Goal: Task Accomplishment & Management: Complete application form

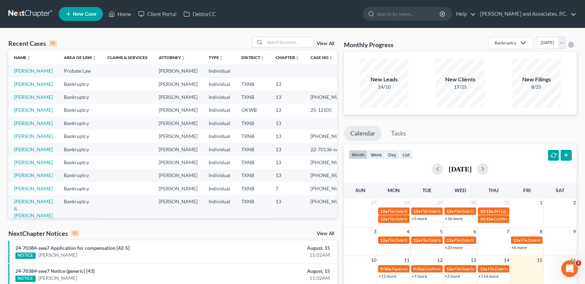
click at [265, 43] on input "search" at bounding box center [289, 42] width 49 height 10
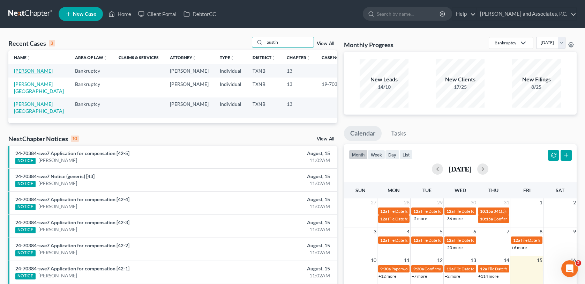
type input "austin"
click at [29, 70] on link "[PERSON_NAME]" at bounding box center [33, 71] width 39 height 6
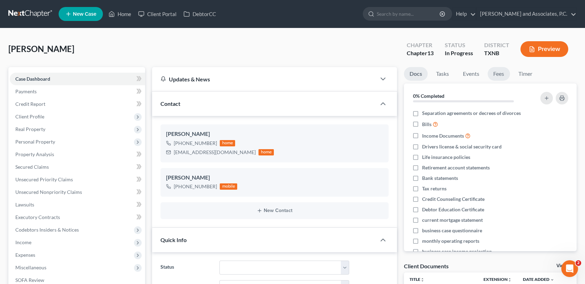
click at [498, 76] on link "Fees" at bounding box center [499, 74] width 22 height 14
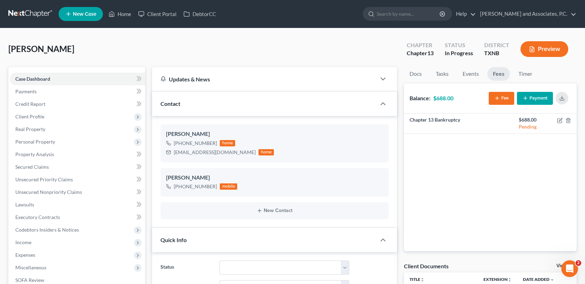
click at [526, 98] on line "button" at bounding box center [525, 98] width 3 height 0
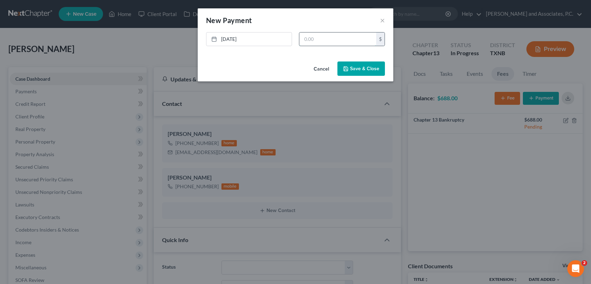
click at [304, 38] on input "text" at bounding box center [337, 38] width 77 height 13
type input "688.00"
click at [355, 72] on button "Save & Close" at bounding box center [360, 68] width 47 height 15
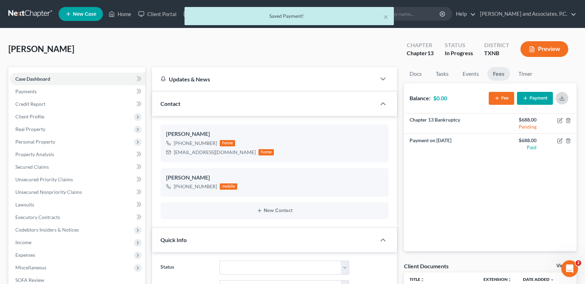
click at [565, 96] on button "button" at bounding box center [562, 98] width 13 height 13
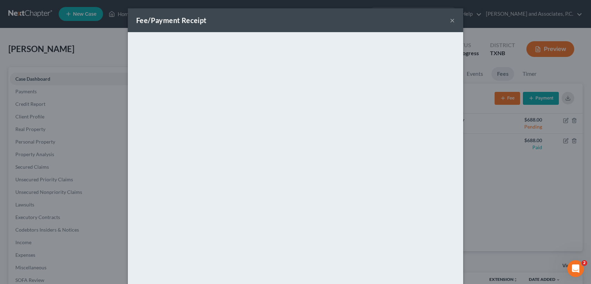
click at [450, 22] on button "×" at bounding box center [452, 20] width 5 height 8
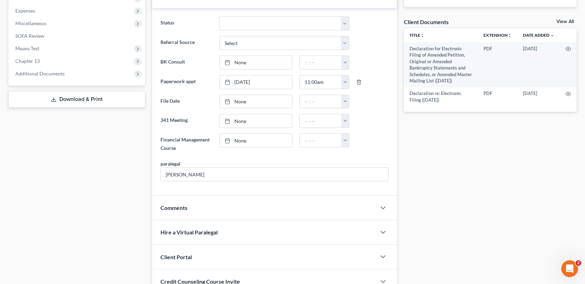
scroll to position [244, 0]
click at [184, 204] on span "Comments" at bounding box center [174, 207] width 27 height 7
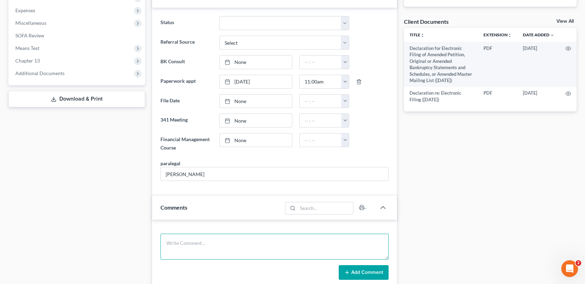
click at [170, 239] on textarea at bounding box center [275, 247] width 228 height 26
type textarea "client paid $688.00 ck # 2989 ch 13 filing fee-MC"
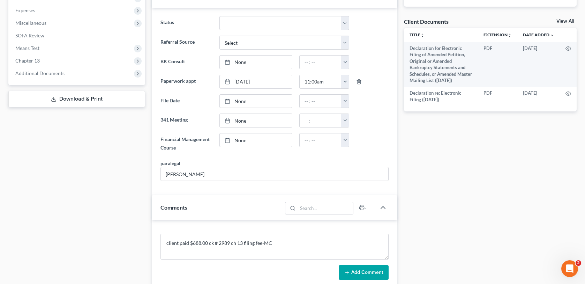
click at [379, 270] on button "Add Comment" at bounding box center [364, 272] width 50 height 15
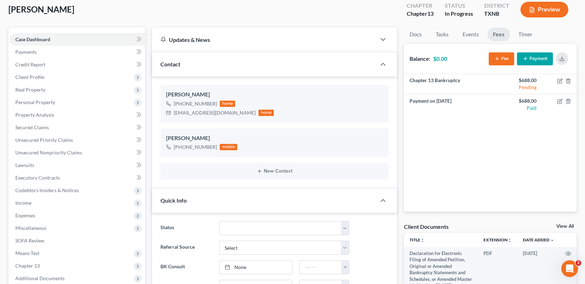
scroll to position [0, 0]
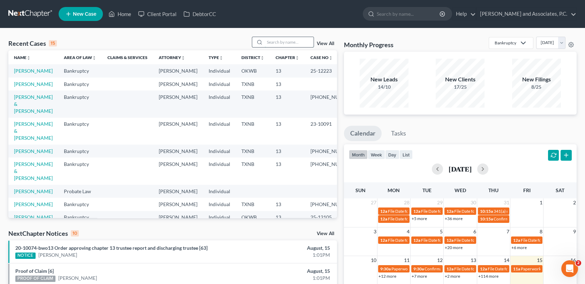
click at [287, 44] on input "search" at bounding box center [289, 42] width 49 height 10
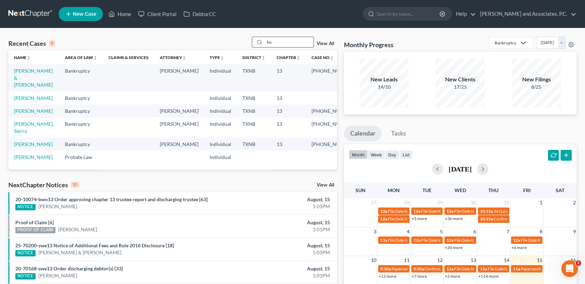
type input "h"
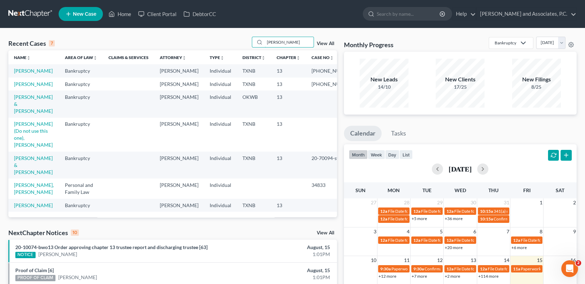
type input "[PERSON_NAME]"
click at [23, 74] on td "[PERSON_NAME]" at bounding box center [33, 70] width 51 height 13
click at [23, 74] on link "[PERSON_NAME]" at bounding box center [33, 71] width 39 height 6
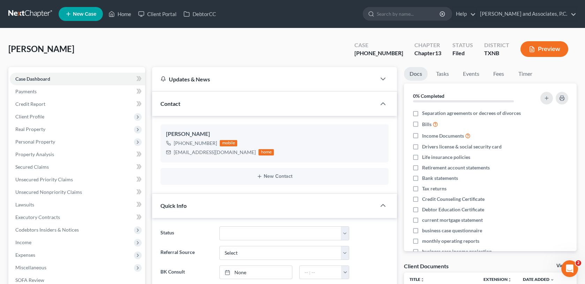
scroll to position [5170, 0]
click at [122, 13] on link "Home" at bounding box center [120, 14] width 30 height 13
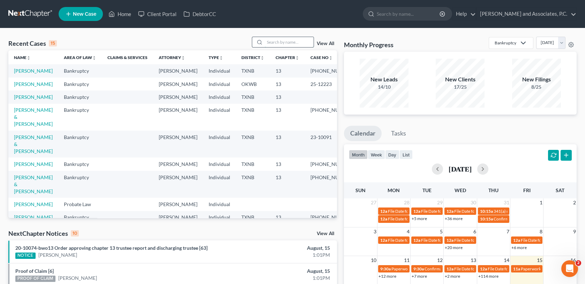
click at [279, 40] on input "search" at bounding box center [289, 42] width 49 height 10
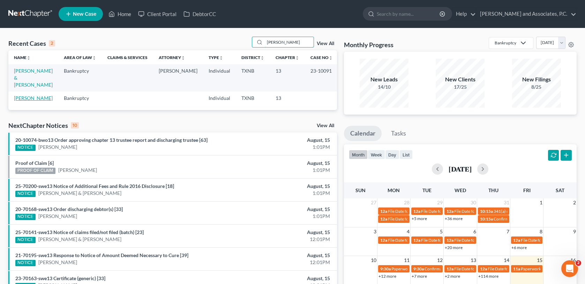
type input "[PERSON_NAME]"
click at [24, 95] on link "[PERSON_NAME]" at bounding box center [33, 98] width 39 height 6
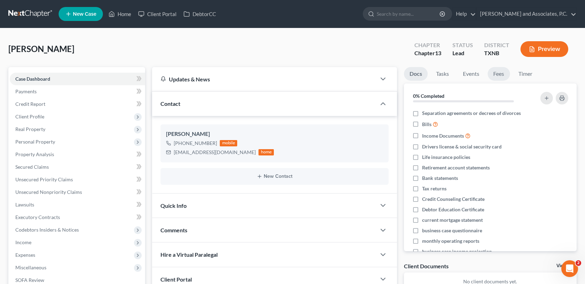
click at [498, 73] on link "Fees" at bounding box center [499, 74] width 22 height 14
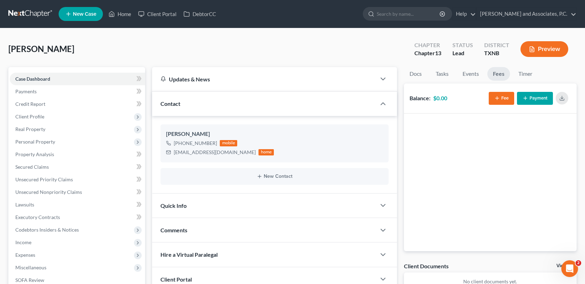
click at [503, 99] on button "Fee" at bounding box center [501, 98] width 25 height 13
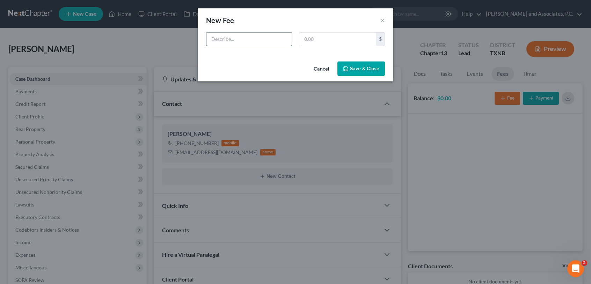
click at [267, 39] on input "text" at bounding box center [248, 38] width 85 height 13
type input "ch 13 bk"
type input "688.00"
click at [372, 68] on button "Save & Close" at bounding box center [360, 68] width 47 height 15
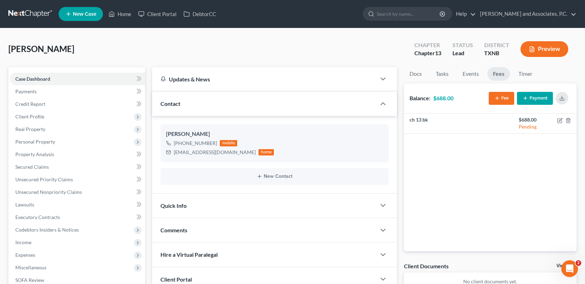
click at [533, 98] on button "Payment" at bounding box center [535, 98] width 36 height 13
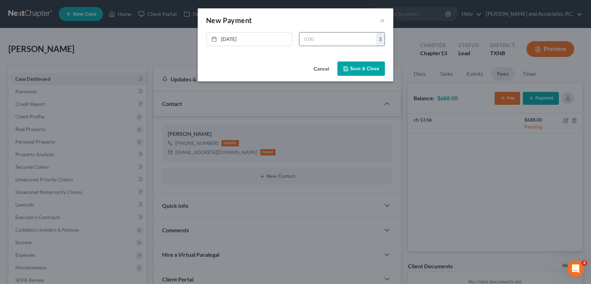
click at [303, 39] on input "text" at bounding box center [337, 38] width 77 height 13
type input "688.00"
click at [360, 71] on button "Save & Close" at bounding box center [360, 68] width 47 height 15
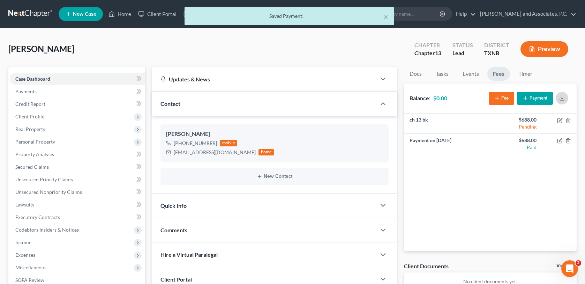
click at [562, 96] on line "button" at bounding box center [562, 97] width 0 height 3
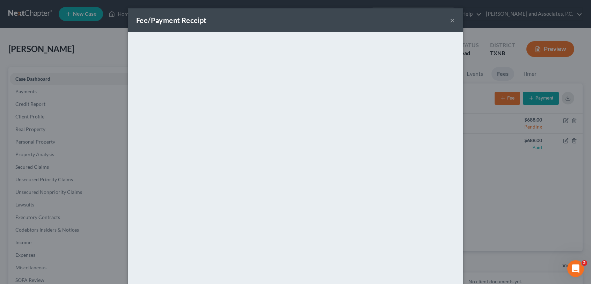
click at [450, 23] on button "×" at bounding box center [452, 20] width 5 height 8
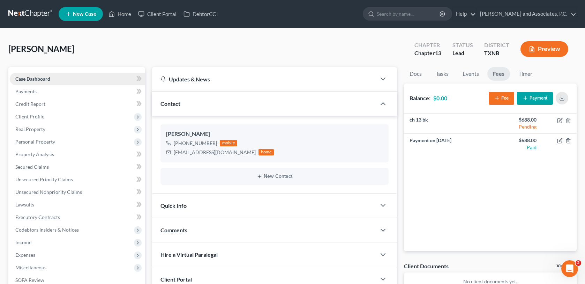
click at [47, 80] on span "Case Dashboard" at bounding box center [32, 79] width 35 height 6
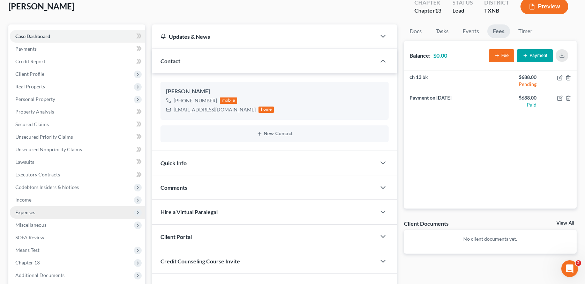
scroll to position [94, 0]
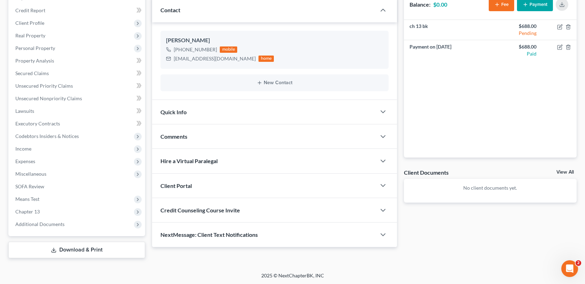
click at [179, 134] on span "Comments" at bounding box center [174, 136] width 27 height 7
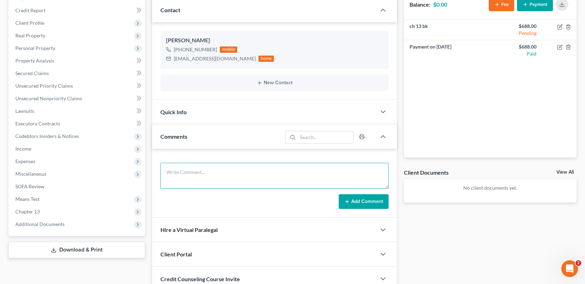
click at [174, 172] on textarea at bounding box center [275, 176] width 228 height 26
type textarea "scanned and uploaded [DATE] payment to the trustee-MC"
click at [363, 200] on button "Add Comment" at bounding box center [364, 201] width 50 height 15
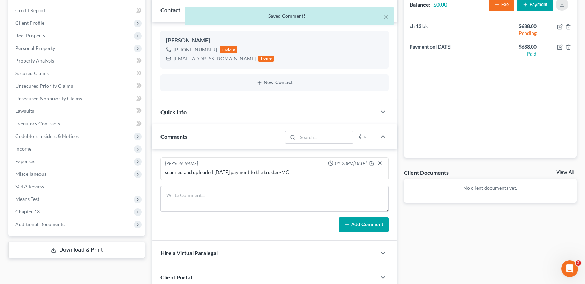
scroll to position [0, 0]
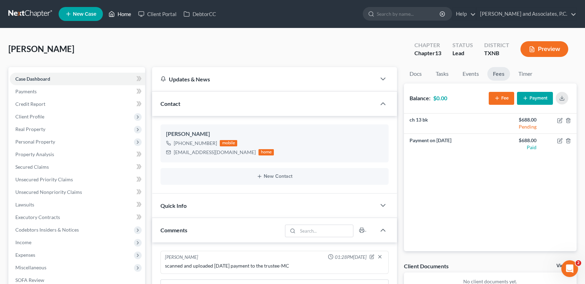
click at [125, 13] on link "Home" at bounding box center [120, 14] width 30 height 13
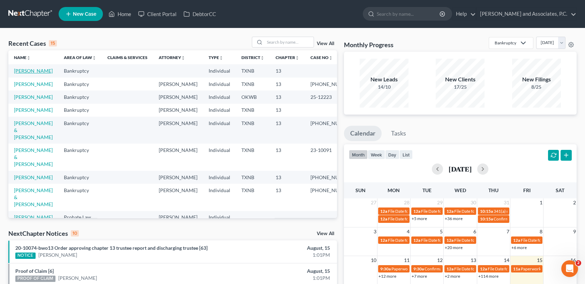
click at [29, 71] on link "[PERSON_NAME]" at bounding box center [33, 71] width 39 height 6
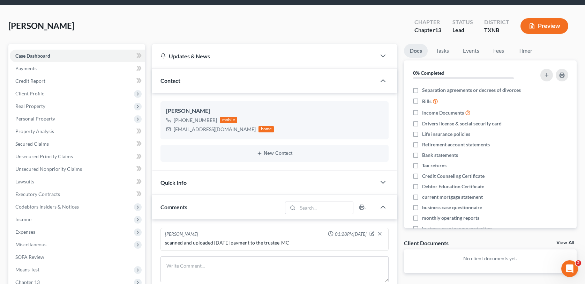
scroll to position [35, 0]
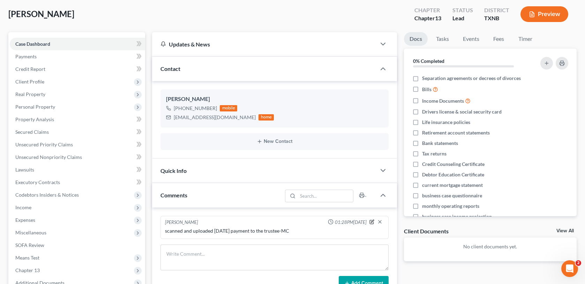
click at [371, 221] on icon "button" at bounding box center [372, 221] width 5 height 5
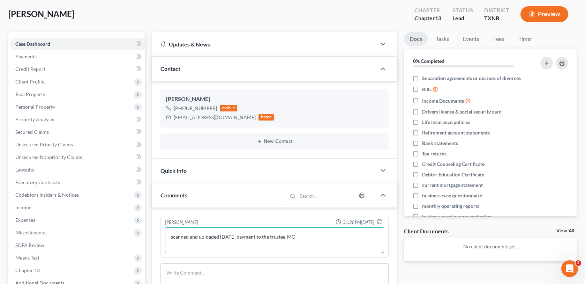
click at [305, 235] on textarea "scanned and uploaded [DATE] payment to the trustee-MC" at bounding box center [274, 240] width 219 height 26
type textarea "s"
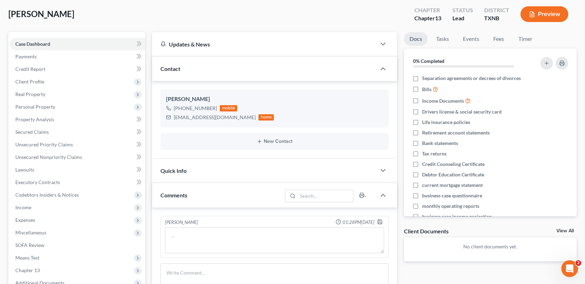
click at [384, 209] on div "[PERSON_NAME] 01:28PM[DATE] scanned and uploaded [DATE] payment to the trustee-…" at bounding box center [274, 262] width 245 height 111
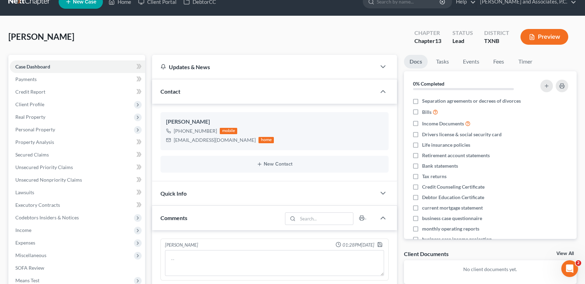
scroll to position [0, 0]
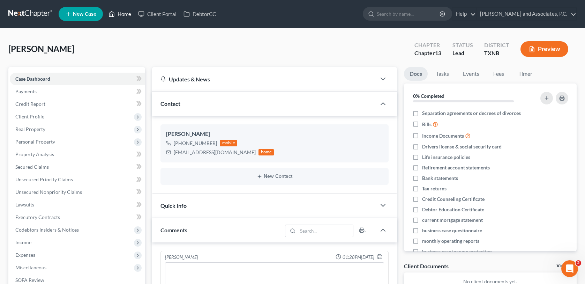
click at [125, 13] on link "Home" at bounding box center [120, 14] width 30 height 13
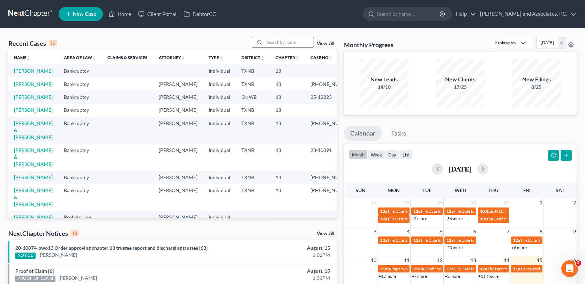
click at [281, 44] on input "search" at bounding box center [289, 42] width 49 height 10
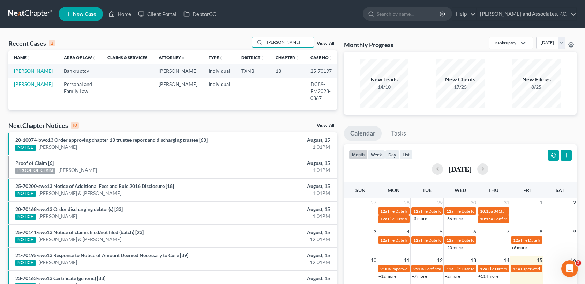
type input "[PERSON_NAME]"
click at [28, 72] on link "[PERSON_NAME]" at bounding box center [33, 71] width 39 height 6
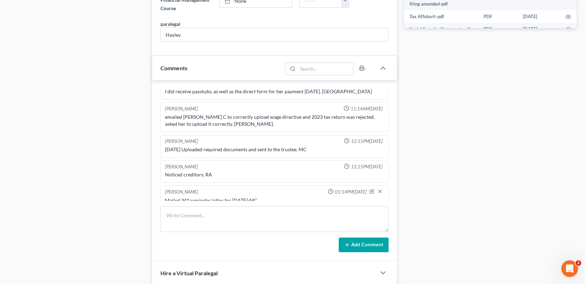
scroll to position [384, 0]
click at [170, 213] on textarea at bounding box center [275, 219] width 228 height 26
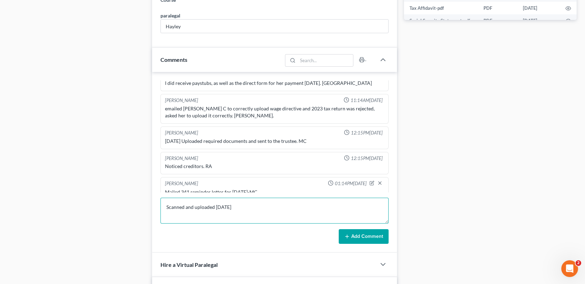
scroll to position [524, 0]
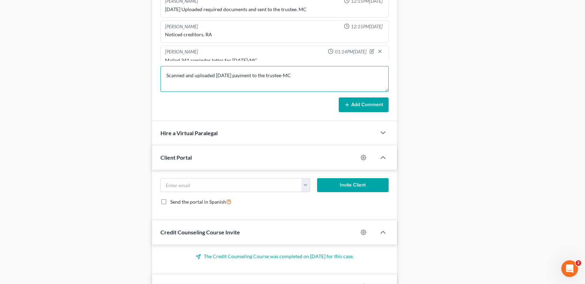
type textarea "Scanned and uploaded [DATE] payment to the trustee-MC"
click at [357, 102] on button "Add Comment" at bounding box center [364, 104] width 50 height 15
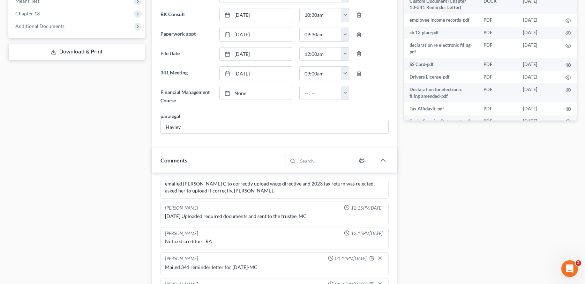
scroll to position [0, 0]
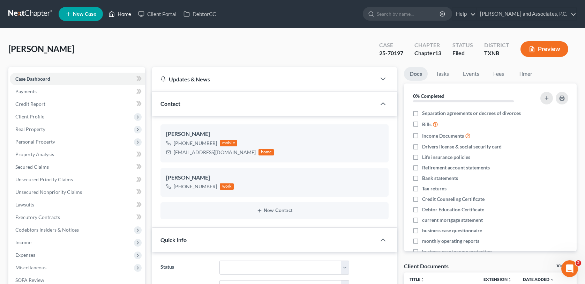
click at [128, 15] on link "Home" at bounding box center [120, 14] width 30 height 13
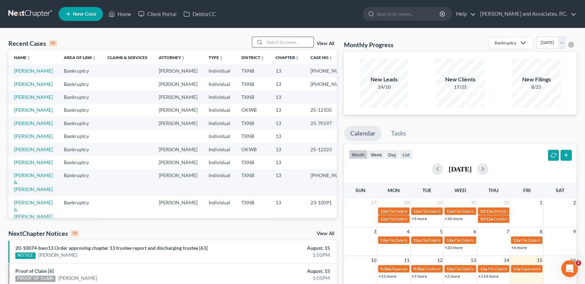
click at [268, 44] on input "search" at bounding box center [289, 42] width 49 height 10
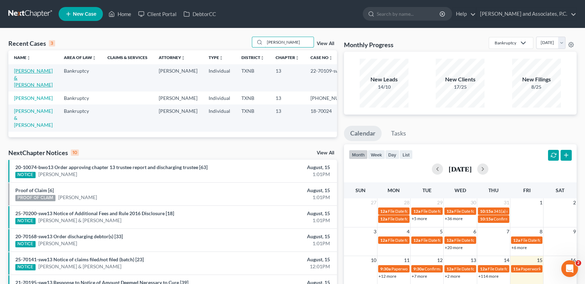
type input "[PERSON_NAME]"
click at [28, 71] on link "[PERSON_NAME] & [PERSON_NAME]" at bounding box center [33, 78] width 39 height 20
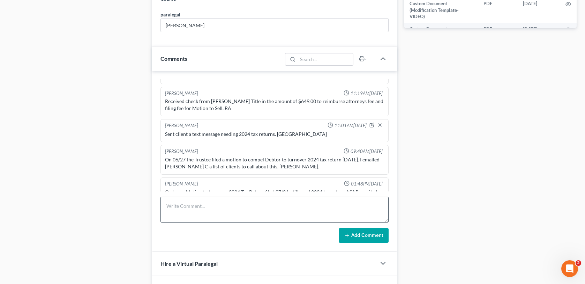
scroll to position [537, 0]
click at [181, 208] on textarea at bounding box center [275, 210] width 228 height 26
type textarea "scanned and uploaded 2024 tax return to the trustee-MC"
click at [353, 237] on button "Add Comment" at bounding box center [364, 235] width 50 height 15
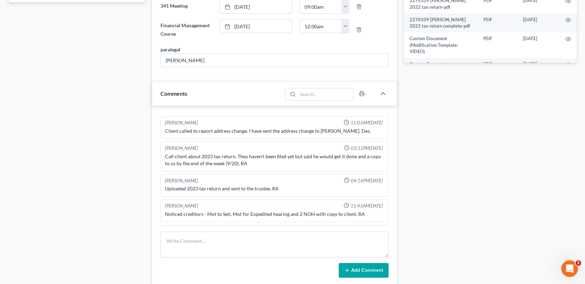
scroll to position [0, 0]
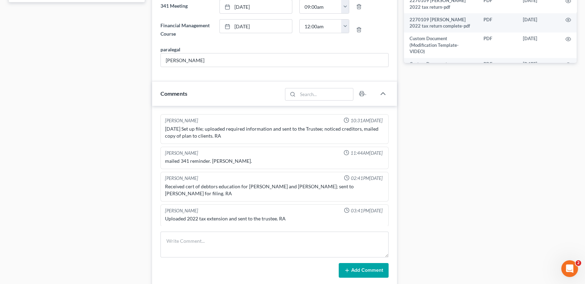
click at [48, 114] on div "Case Dashboard Payments Invoices Payments Payments Credit Report Client Profile" at bounding box center [77, 144] width 144 height 852
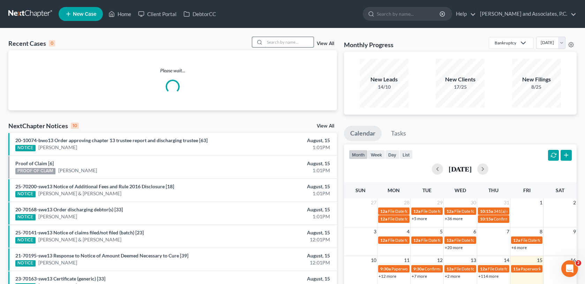
click at [274, 42] on input "search" at bounding box center [289, 42] width 49 height 10
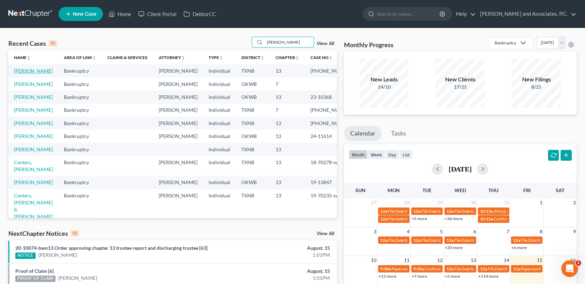
type input "[PERSON_NAME]"
drag, startPoint x: 28, startPoint y: 77, endPoint x: 38, endPoint y: 71, distance: 12.3
click at [28, 74] on link "[PERSON_NAME]" at bounding box center [33, 71] width 39 height 6
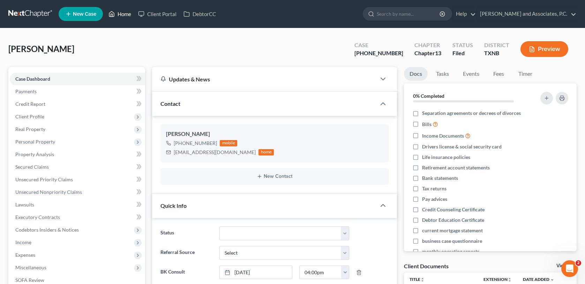
drag, startPoint x: 123, startPoint y: 16, endPoint x: 196, endPoint y: 183, distance: 181.3
click at [123, 16] on link "Home" at bounding box center [120, 14] width 30 height 13
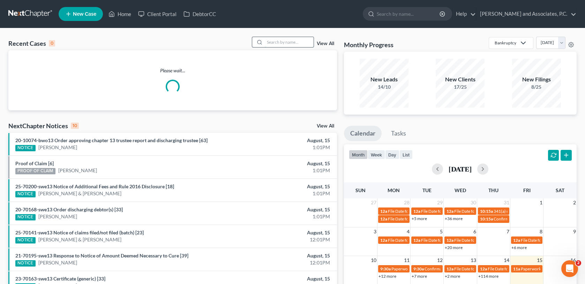
click at [284, 42] on input "search" at bounding box center [289, 42] width 49 height 10
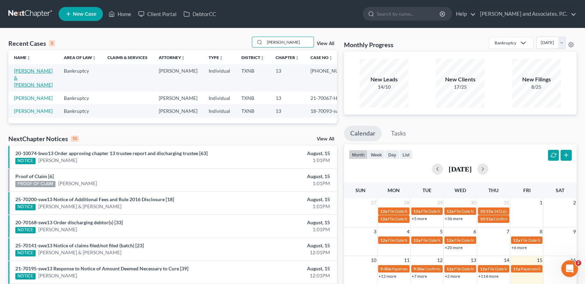
type input "[PERSON_NAME]"
click at [42, 71] on link "[PERSON_NAME] & [PERSON_NAME]" at bounding box center [33, 78] width 39 height 20
select select "3"
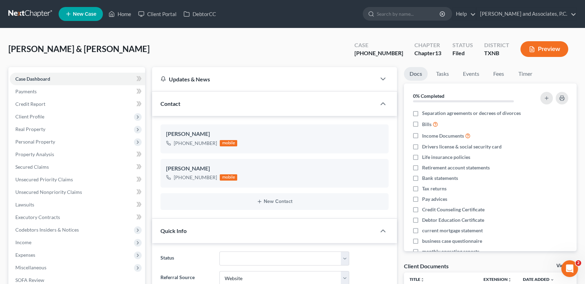
click at [88, 16] on span "New Case" at bounding box center [84, 14] width 23 height 5
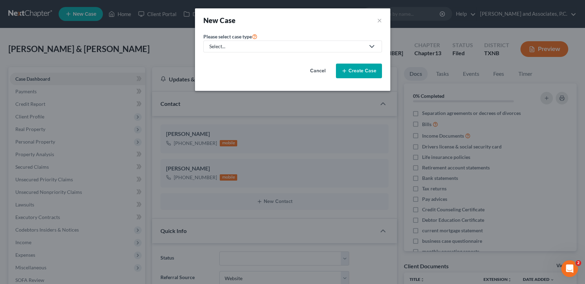
scroll to position [1710, 0]
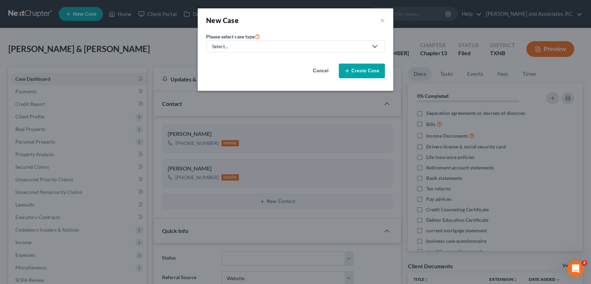
click at [376, 46] on icon at bounding box center [374, 46] width 8 height 8
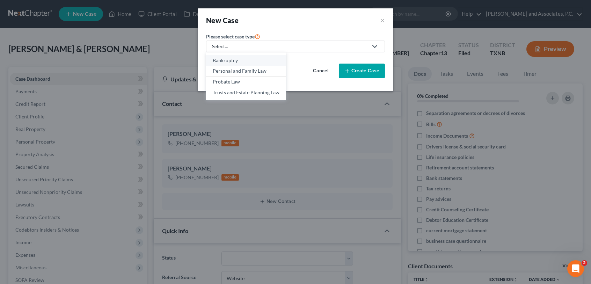
click at [258, 59] on div "Bankruptcy" at bounding box center [246, 60] width 67 height 7
select select "78"
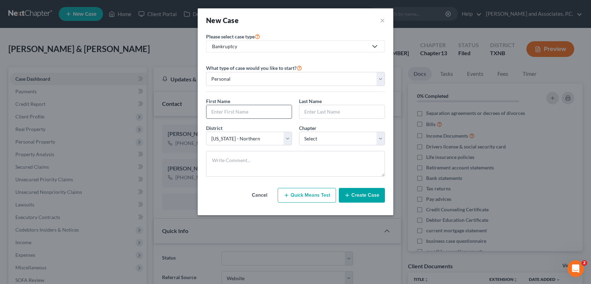
click at [234, 110] on input "text" at bounding box center [248, 111] width 85 height 13
type input "[PERSON_NAME]"
click at [289, 142] on select "Select [US_STATE] - [GEOGRAPHIC_DATA] [US_STATE] - [GEOGRAPHIC_DATA][US_STATE] …" at bounding box center [249, 139] width 86 height 14
drag, startPoint x: 361, startPoint y: 148, endPoint x: 361, endPoint y: 141, distance: 7.0
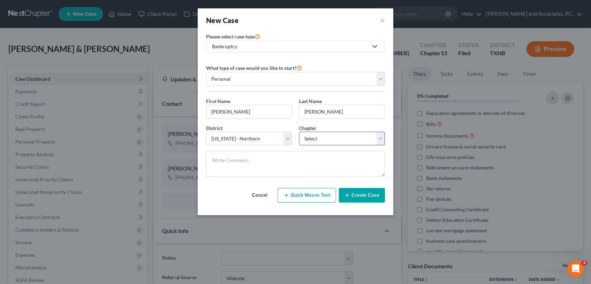
click at [361, 148] on div "District * Select [US_STATE] - [GEOGRAPHIC_DATA] [US_STATE] - [GEOGRAPHIC_DATA]…" at bounding box center [295, 137] width 186 height 27
click at [361, 141] on select "Select 7 11 12 13" at bounding box center [342, 139] width 86 height 14
select select "3"
click at [299, 132] on select "Select 7 11 12 13" at bounding box center [342, 139] width 86 height 14
click at [372, 198] on button "Create Case" at bounding box center [362, 195] width 46 height 15
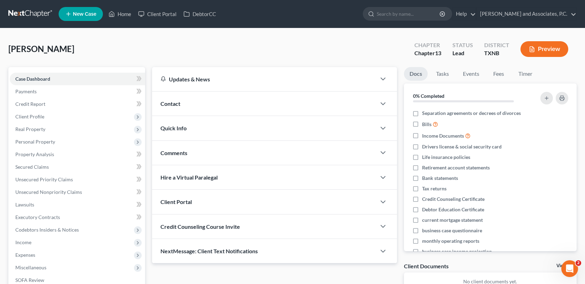
click at [189, 104] on div "Contact" at bounding box center [264, 103] width 224 height 24
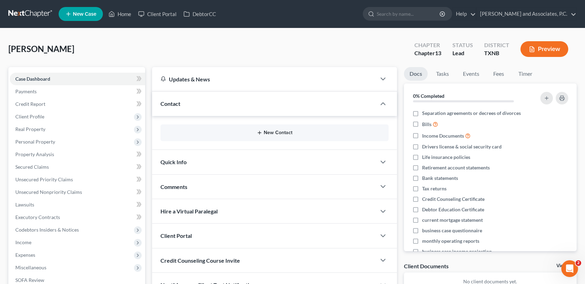
click at [259, 133] on icon "button" at bounding box center [260, 133] width 6 height 6
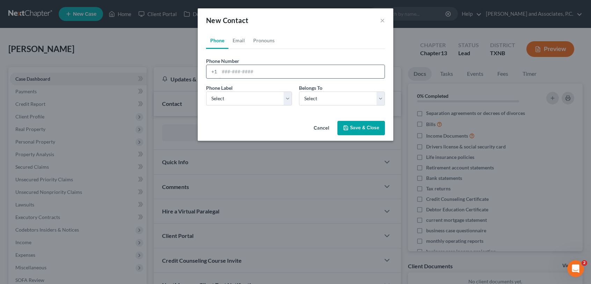
click at [220, 71] on input "tel" at bounding box center [301, 71] width 165 height 13
type input "[PHONE_NUMBER]"
click at [288, 101] on select "Select Mobile Home Work Other" at bounding box center [249, 98] width 86 height 14
select select "0"
click at [206, 91] on select "Select Mobile Home Work Other" at bounding box center [249, 98] width 86 height 14
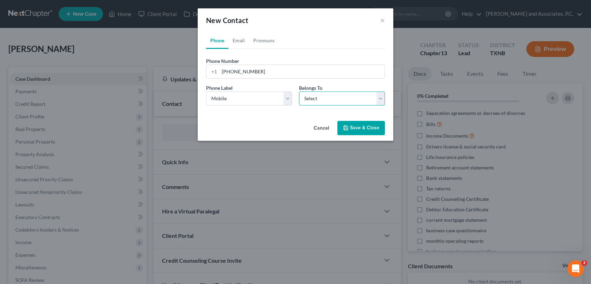
click at [336, 103] on select "Select Client Other" at bounding box center [342, 98] width 86 height 14
select select "0"
click at [299, 91] on select "Select Client Other" at bounding box center [342, 98] width 86 height 14
select select "0"
click at [242, 41] on link "Email" at bounding box center [238, 40] width 21 height 17
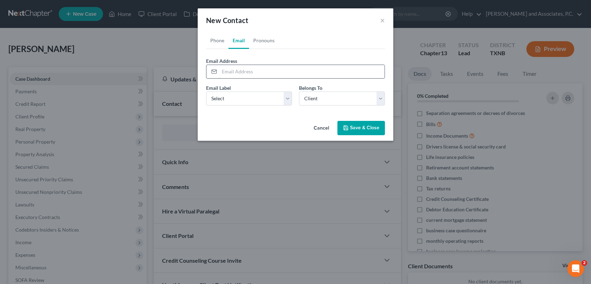
click at [221, 70] on input "email" at bounding box center [301, 71] width 165 height 13
type input "[EMAIL_ADDRESS][DOMAIN_NAME]"
click at [284, 101] on select "Select Home Work Other" at bounding box center [249, 98] width 86 height 14
select select "0"
click at [206, 91] on select "Select Home Work Other" at bounding box center [249, 98] width 86 height 14
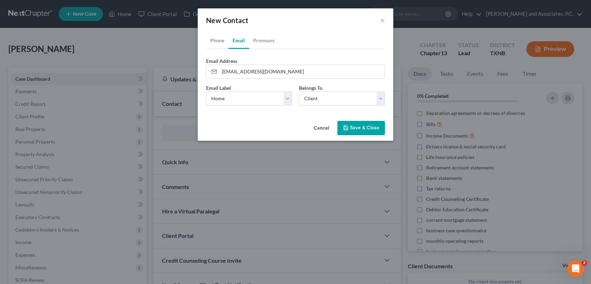
click at [350, 129] on button "Save & Close" at bounding box center [360, 128] width 47 height 15
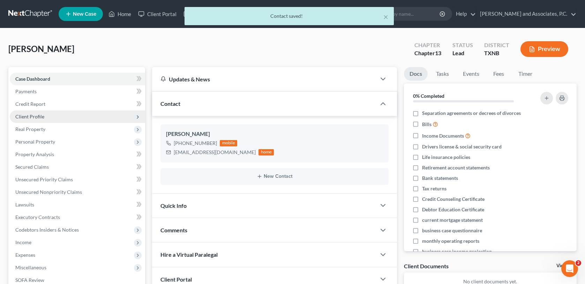
click at [31, 114] on span "Client Profile" at bounding box center [29, 116] width 29 height 6
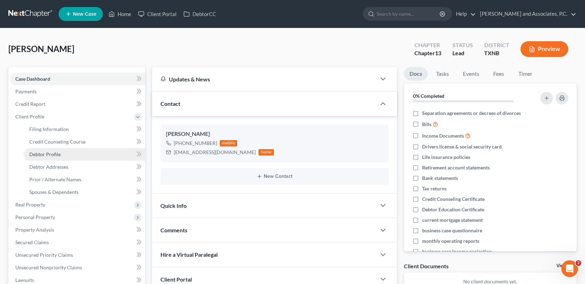
click at [42, 153] on span "Debtor Profile" at bounding box center [44, 154] width 31 height 6
select select "0"
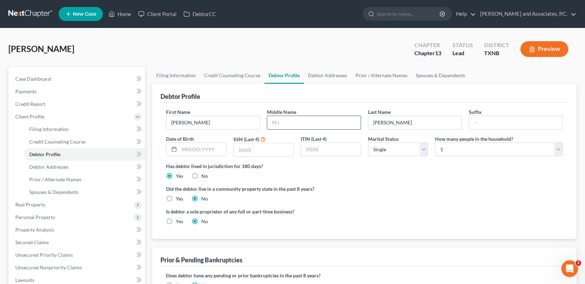
click at [282, 123] on input "text" at bounding box center [313, 122] width 93 height 13
type input "[PERSON_NAME]"
click at [183, 149] on input "text" at bounding box center [202, 149] width 47 height 13
type input "[DATE]"
click at [238, 150] on input "text" at bounding box center [264, 149] width 60 height 13
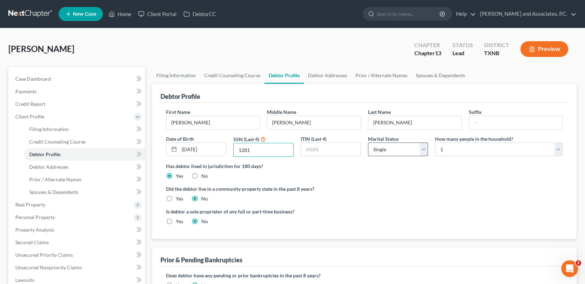
type input "1281"
click at [406, 154] on select "Select Single Married Separated Divorced Widowed" at bounding box center [398, 149] width 60 height 14
select select "1"
click at [368, 142] on select "Select Single Married Separated Divorced Widowed" at bounding box center [398, 149] width 60 height 14
click at [63, 167] on span "Debtor Addresses" at bounding box center [48, 167] width 39 height 6
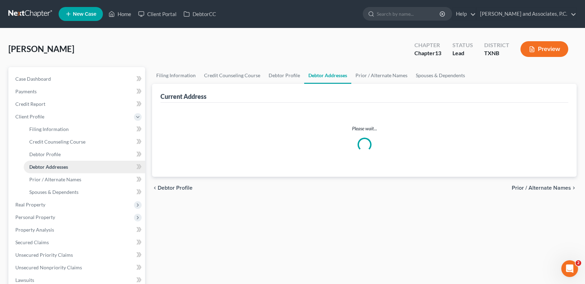
select select "0"
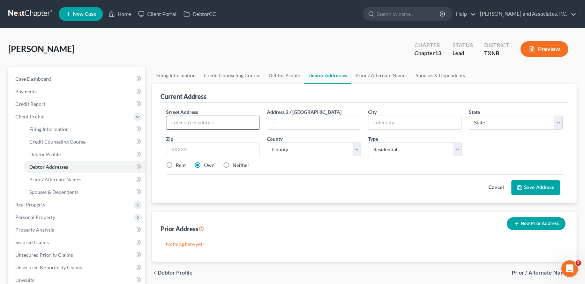
click at [174, 122] on input "text" at bounding box center [213, 122] width 93 height 13
click at [181, 119] on input "text" at bounding box center [213, 122] width 93 height 13
click at [176, 120] on input "text" at bounding box center [213, 122] width 93 height 13
type input "818 Chestnut"
type input "Burkburnett"
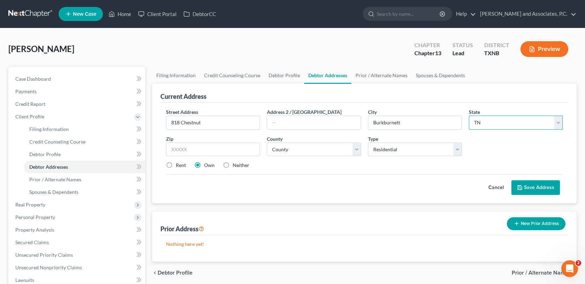
select select "45"
type input "76354"
select select "242"
click at [526, 189] on button "Save Address" at bounding box center [536, 187] width 49 height 15
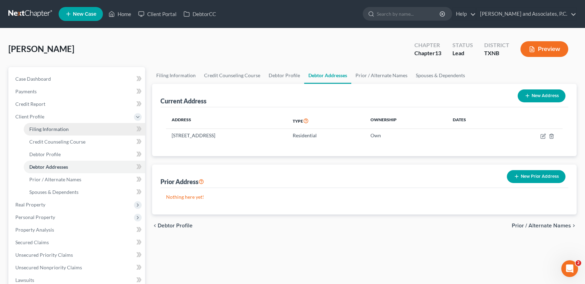
click at [49, 128] on span "Filing Information" at bounding box center [48, 129] width 39 height 6
select select "1"
select select "0"
select select "3"
select select "78"
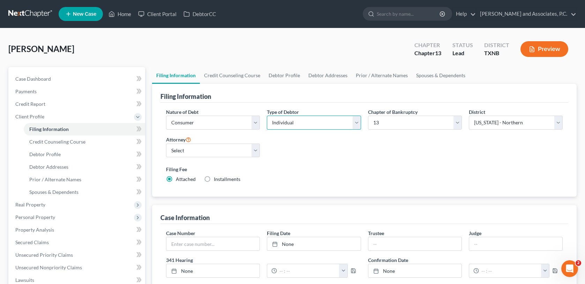
click at [356, 122] on select "Select Individual Joint" at bounding box center [314, 123] width 94 height 14
select select "1"
click at [267, 116] on select "Select Individual Joint" at bounding box center [314, 123] width 94 height 14
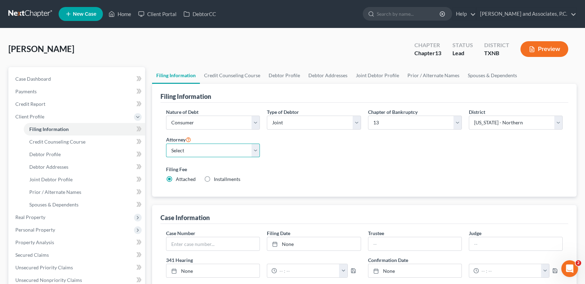
click at [254, 150] on select "Select [PERSON_NAME] - [GEOGRAPHIC_DATA] [PERSON_NAME] - OKWB [PERSON_NAME] - O…" at bounding box center [213, 150] width 94 height 14
select select "0"
click at [166, 143] on select "Select [PERSON_NAME] - [GEOGRAPHIC_DATA] [PERSON_NAME] - OKWB [PERSON_NAME] - O…" at bounding box center [213, 150] width 94 height 14
click at [51, 178] on span "Joint Debtor Profile" at bounding box center [50, 179] width 43 height 6
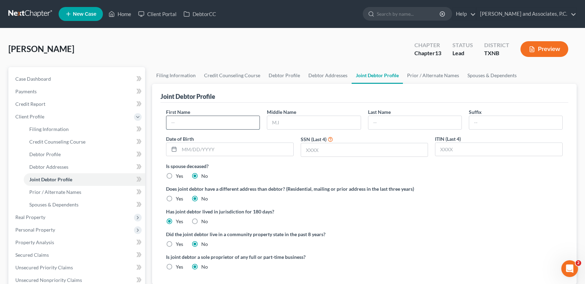
click at [176, 123] on input "text" at bounding box center [213, 122] width 93 height 13
type input "Melody"
type input "Brook"
type input "[PERSON_NAME]"
type input "[DATE]"
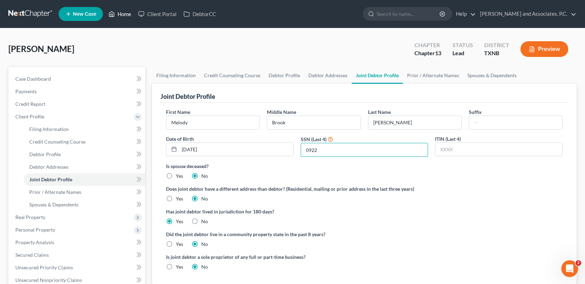
type input "0922"
click at [128, 13] on link "Home" at bounding box center [120, 14] width 30 height 13
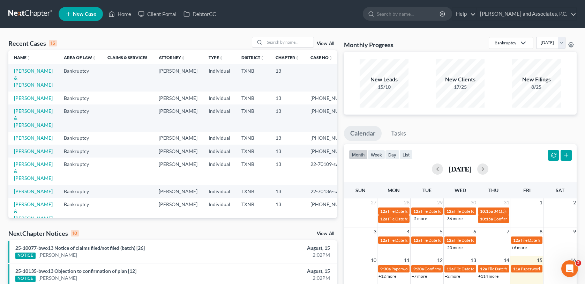
click at [53, 77] on td "[PERSON_NAME] & [PERSON_NAME]" at bounding box center [33, 77] width 50 height 27
click at [285, 44] on input "search" at bounding box center [289, 42] width 49 height 10
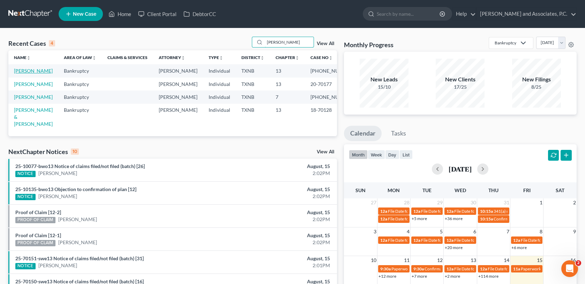
type input "[PERSON_NAME]"
click at [46, 72] on link "[PERSON_NAME]" at bounding box center [33, 71] width 39 height 6
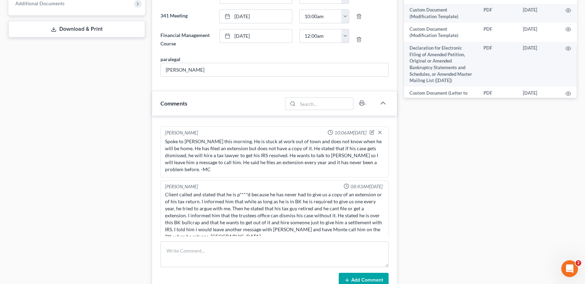
scroll to position [424, 0]
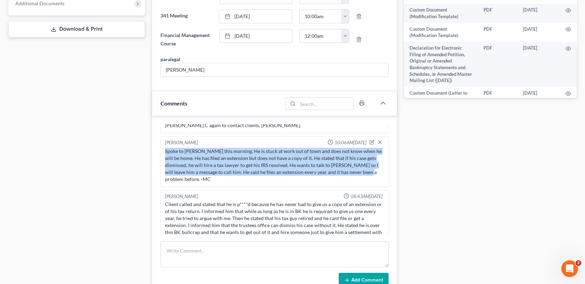
drag, startPoint x: 165, startPoint y: 147, endPoint x: 356, endPoint y: 171, distance: 192.8
click at [356, 171] on div "Spoke to [PERSON_NAME] this morning. He is stuck at work out of town and does n…" at bounding box center [275, 165] width 222 height 38
copy div "Spoke to [PERSON_NAME] this morning. He is stuck at work out of town and does n…"
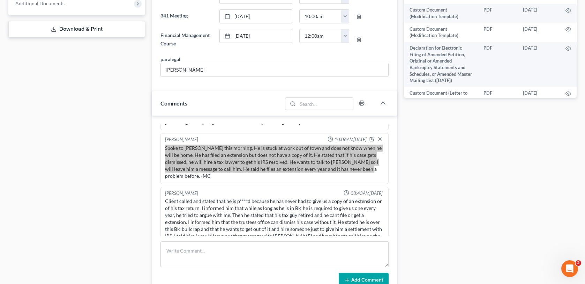
scroll to position [459, 0]
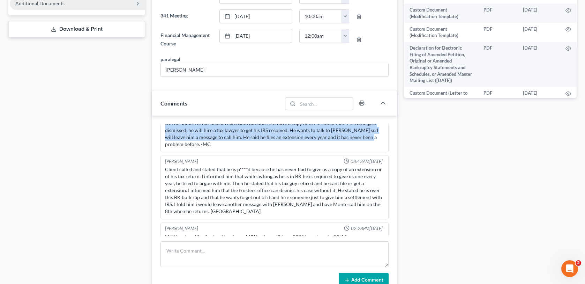
drag, startPoint x: 84, startPoint y: 209, endPoint x: 99, endPoint y: 1, distance: 208.5
click at [85, 209] on div "Case Dashboard Payments Invoices Payments Payments Credit Report Client Profile" at bounding box center [77, 152] width 144 height 798
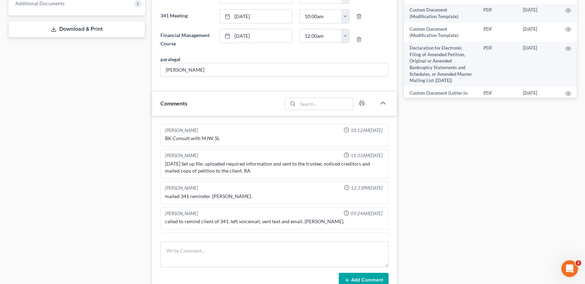
scroll to position [0, 0]
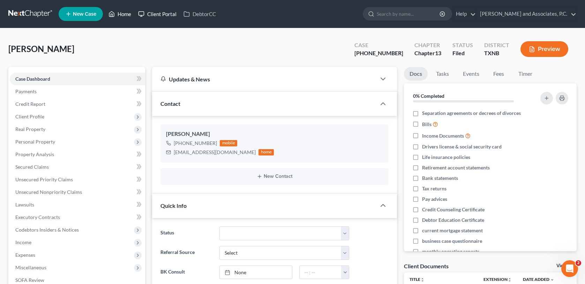
drag, startPoint x: 124, startPoint y: 15, endPoint x: 139, endPoint y: 12, distance: 15.7
click at [124, 15] on link "Home" at bounding box center [120, 14] width 30 height 13
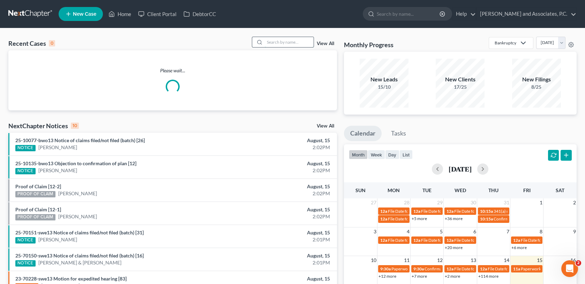
click at [273, 41] on input "search" at bounding box center [289, 42] width 49 height 10
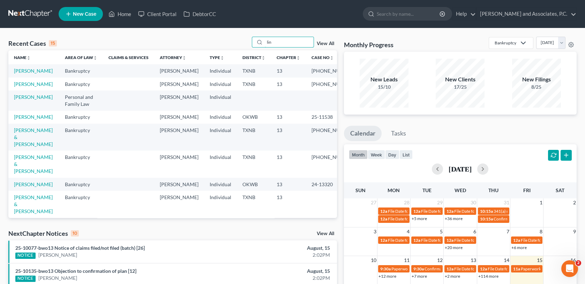
drag, startPoint x: 277, startPoint y: 42, endPoint x: 249, endPoint y: 43, distance: 28.0
click at [249, 43] on div "Recent Cases 15 lin View All" at bounding box center [172, 44] width 329 height 14
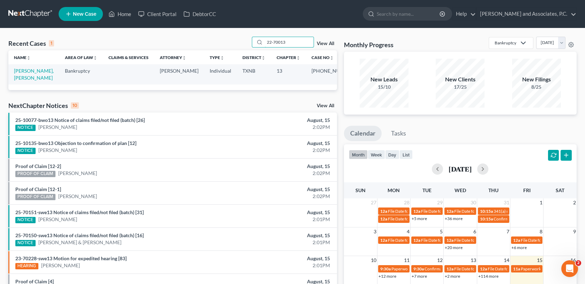
type input "22-70013"
click at [28, 73] on link "[PERSON_NAME], [PERSON_NAME]" at bounding box center [34, 74] width 40 height 13
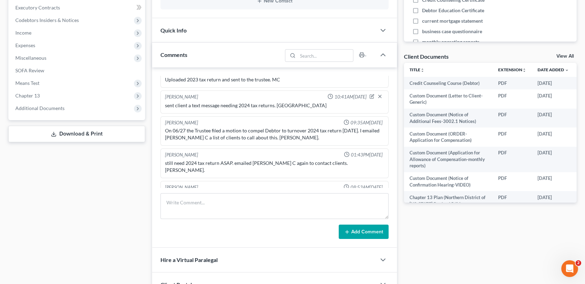
scroll to position [291, 0]
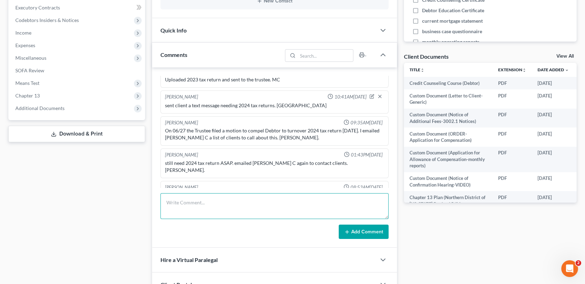
click at [179, 199] on textarea at bounding box center [275, 206] width 228 height 26
drag, startPoint x: 165, startPoint y: 202, endPoint x: 305, endPoint y: 223, distance: 141.8
click at [305, 223] on form "scanned and uploaded 2024 tax return to the trustee on [DATE]-MC Add Comment" at bounding box center [275, 216] width 228 height 46
type textarea "scanned and uploaded 2024 tax return to the trustee on [DATE]-MC"
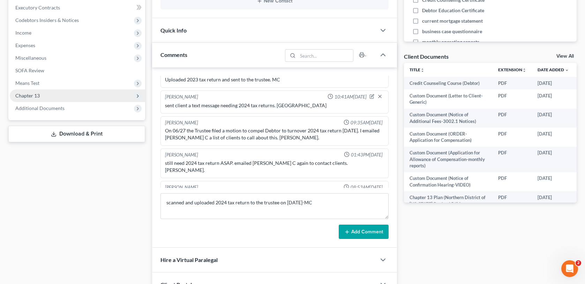
drag, startPoint x: 85, startPoint y: 58, endPoint x: 90, endPoint y: 98, distance: 40.7
click at [85, 58] on span "Miscellaneous" at bounding box center [77, 58] width 135 height 13
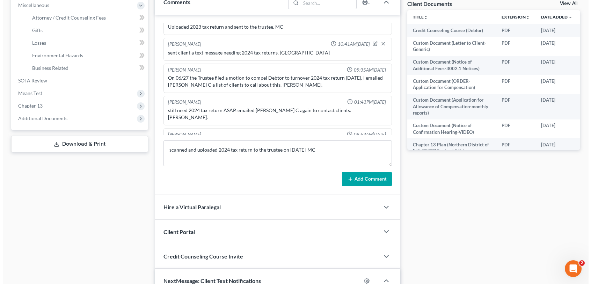
scroll to position [0, 0]
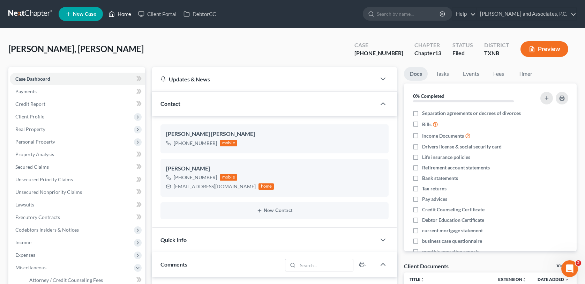
click at [126, 12] on link "Home" at bounding box center [120, 14] width 30 height 13
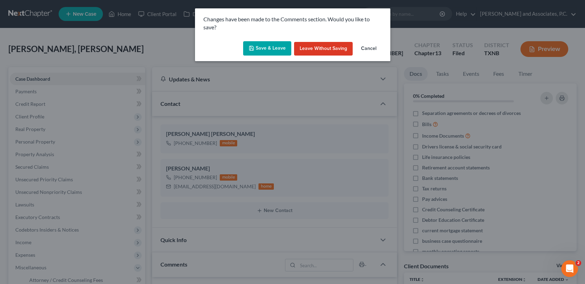
scroll to position [284, 0]
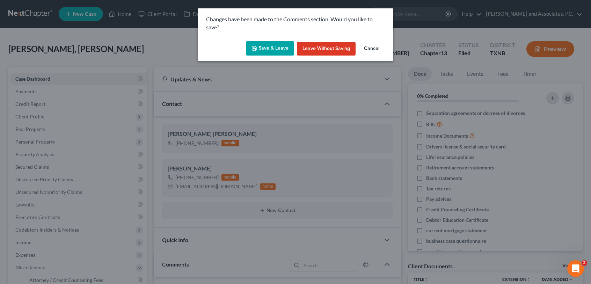
click at [254, 51] on button "Save & Leave" at bounding box center [270, 48] width 48 height 15
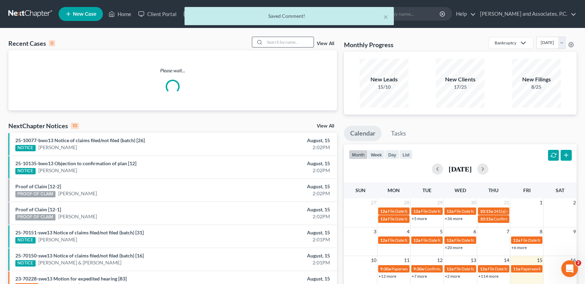
click at [274, 40] on input "search" at bounding box center [289, 42] width 49 height 10
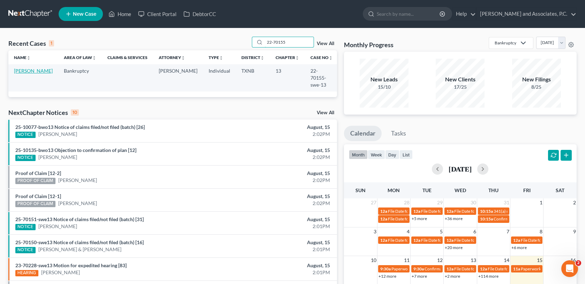
type input "22-70155"
click at [23, 74] on link "[PERSON_NAME]" at bounding box center [33, 71] width 39 height 6
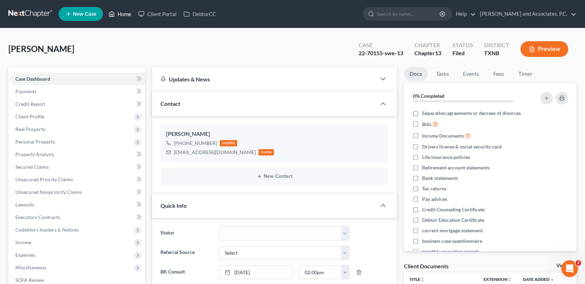
click at [125, 13] on link "Home" at bounding box center [120, 14] width 30 height 13
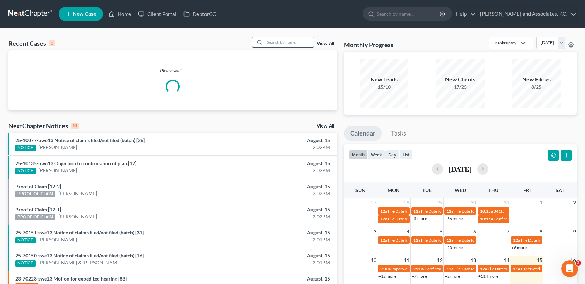
click at [272, 41] on input "search" at bounding box center [289, 42] width 49 height 10
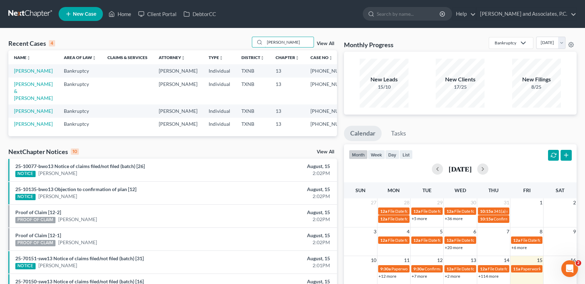
type input "[PERSON_NAME]"
click at [17, 94] on td "[PERSON_NAME] & [PERSON_NAME]" at bounding box center [33, 90] width 50 height 27
click at [19, 91] on link "[PERSON_NAME] & [PERSON_NAME]" at bounding box center [33, 91] width 39 height 20
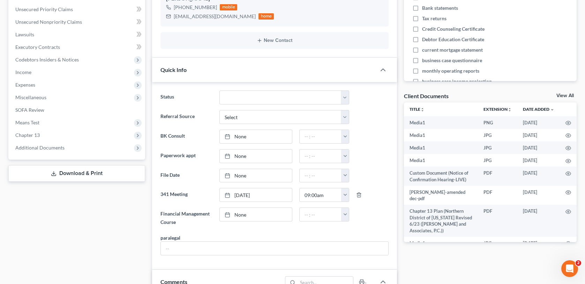
scroll to position [175, 0]
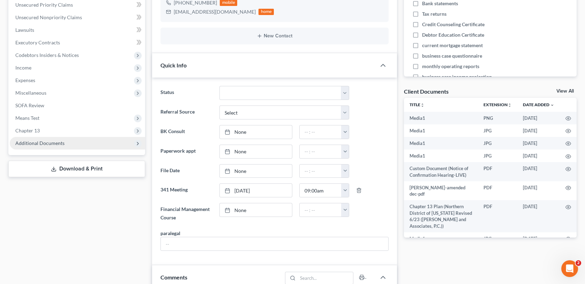
click at [50, 144] on span "Additional Documents" at bounding box center [39, 143] width 49 height 6
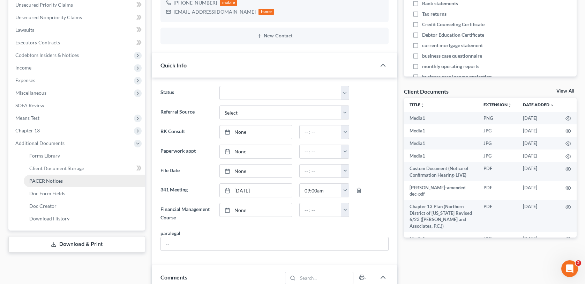
click at [80, 180] on link "PACER Notices" at bounding box center [84, 181] width 121 height 13
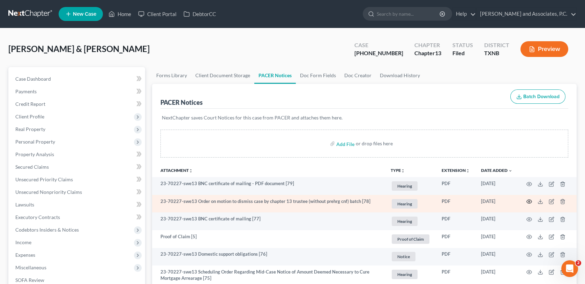
click at [530, 201] on circle "button" at bounding box center [529, 201] width 1 height 1
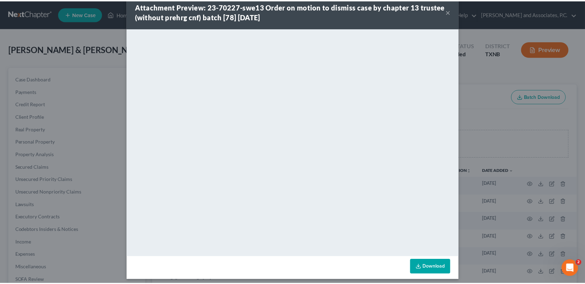
scroll to position [18, 0]
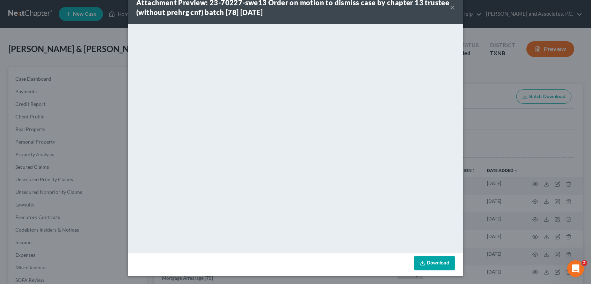
click at [450, 7] on button "×" at bounding box center [452, 7] width 5 height 8
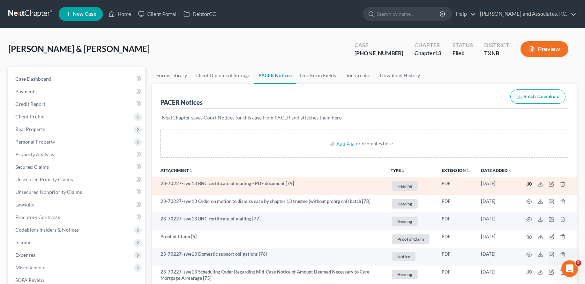
click at [529, 183] on circle "button" at bounding box center [529, 183] width 1 height 1
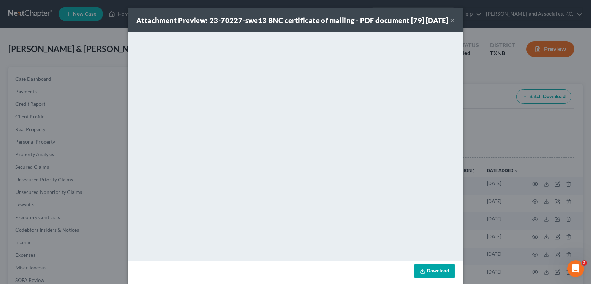
click at [111, 59] on div "Attachment Preview: 23-70227-swe13 BNC certificate of mailing - PDF document [7…" at bounding box center [295, 142] width 591 height 284
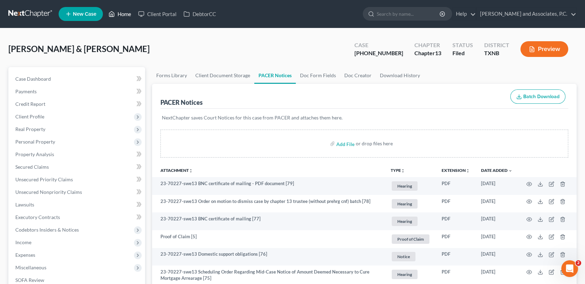
drag, startPoint x: 126, startPoint y: 15, endPoint x: 149, endPoint y: 40, distance: 34.1
click at [126, 15] on link "Home" at bounding box center [120, 14] width 30 height 13
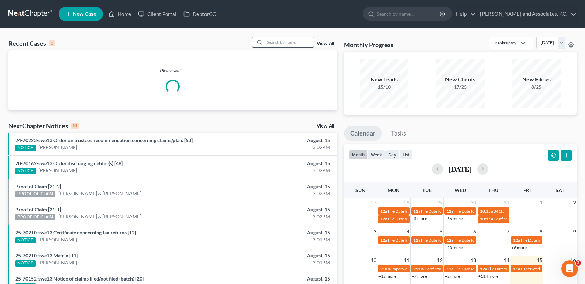
click at [281, 43] on input "search" at bounding box center [289, 42] width 49 height 10
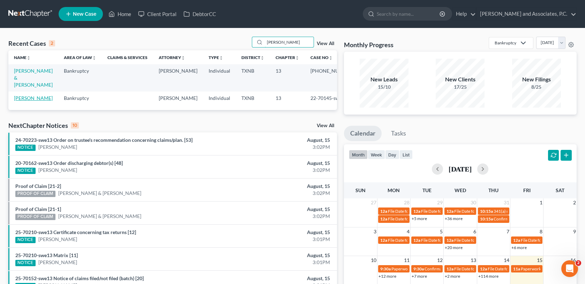
type input "[PERSON_NAME]"
click at [24, 95] on link "[PERSON_NAME]" at bounding box center [33, 98] width 39 height 6
select select "1"
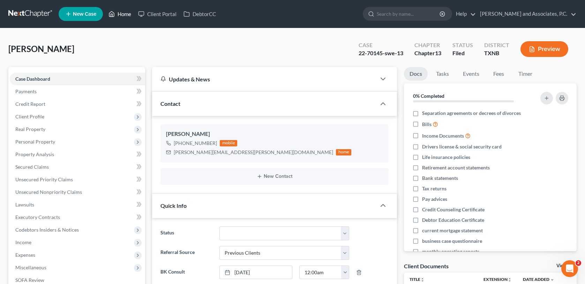
click at [130, 13] on link "Home" at bounding box center [120, 14] width 30 height 13
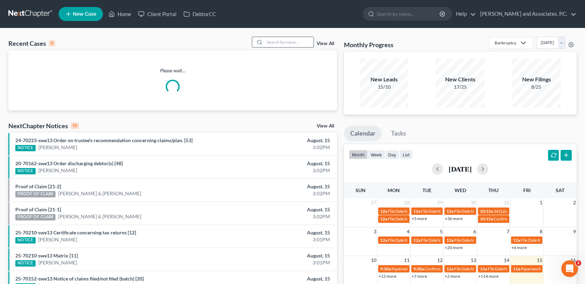
click at [282, 44] on input "search" at bounding box center [289, 42] width 49 height 10
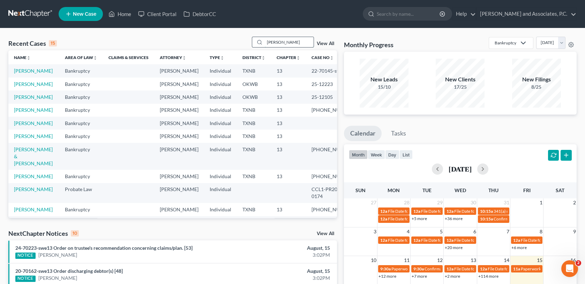
type input "[PERSON_NAME]"
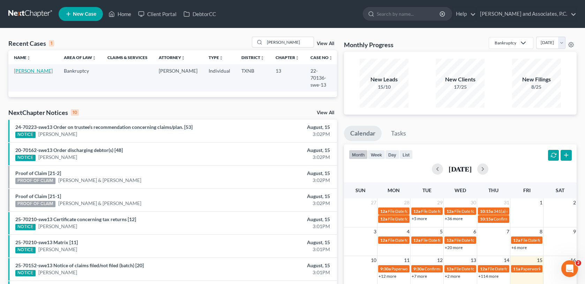
click at [32, 72] on link "[PERSON_NAME]" at bounding box center [33, 71] width 39 height 6
select select "1"
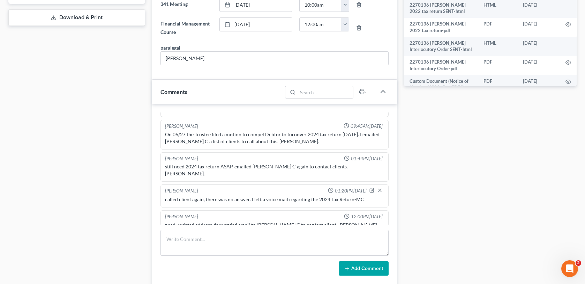
scroll to position [349, 0]
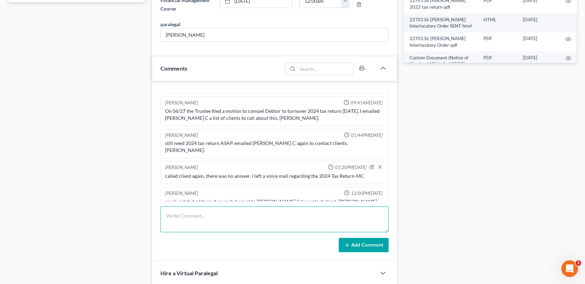
click at [177, 218] on textarea at bounding box center [275, 219] width 228 height 26
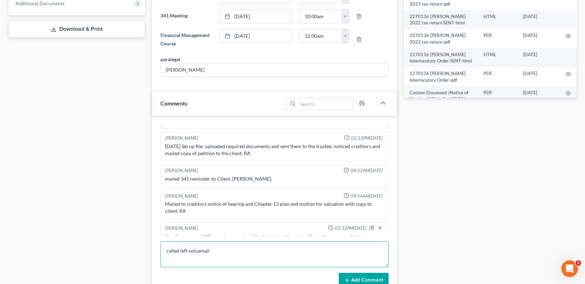
scroll to position [6, 0]
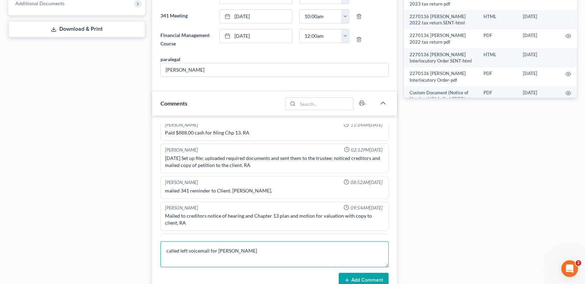
type textarea "called left voicemail for [PERSON_NAME]"
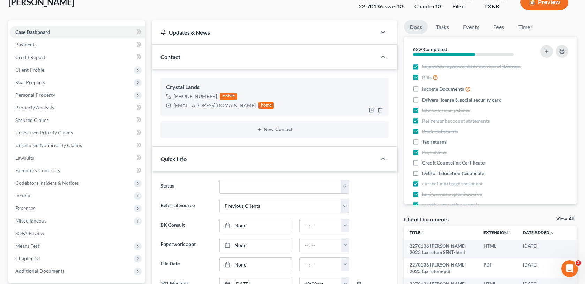
scroll to position [35, 0]
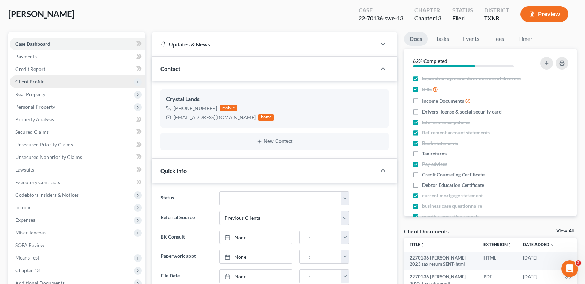
drag, startPoint x: 38, startPoint y: 82, endPoint x: 66, endPoint y: 79, distance: 27.5
click at [38, 82] on span "Client Profile" at bounding box center [29, 82] width 29 height 6
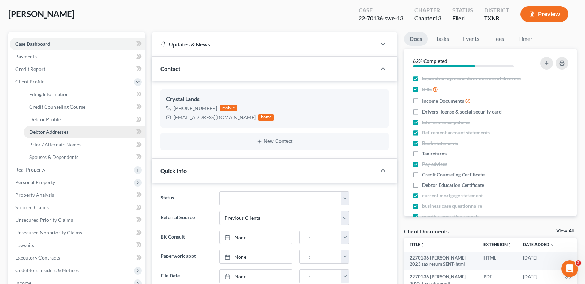
click at [61, 130] on span "Debtor Addresses" at bounding box center [48, 132] width 39 height 6
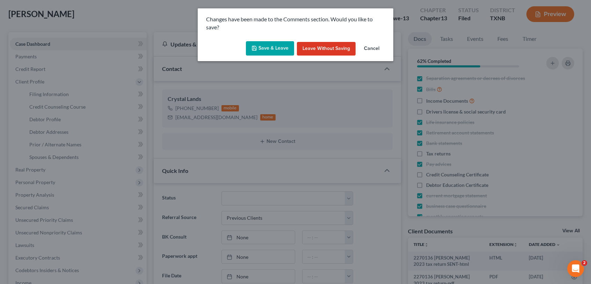
click at [265, 50] on button "Save & Leave" at bounding box center [270, 48] width 48 height 15
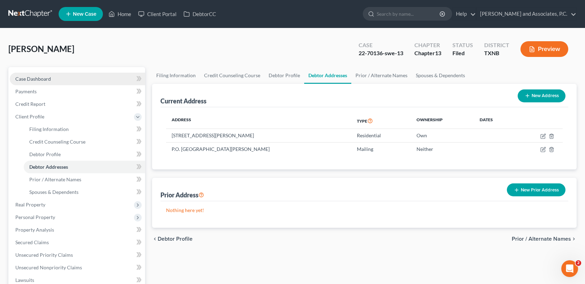
click at [93, 74] on link "Case Dashboard" at bounding box center [77, 79] width 135 height 13
select select "1"
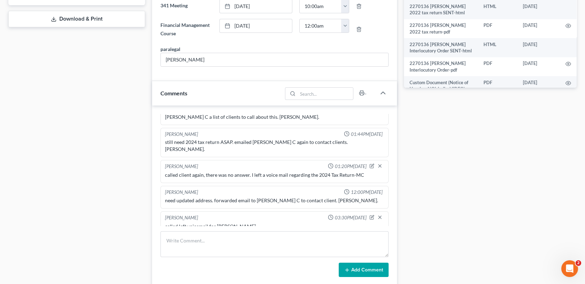
scroll to position [349, 0]
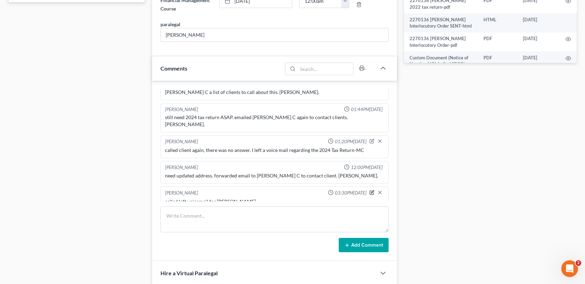
click at [371, 190] on icon "button" at bounding box center [372, 191] width 3 height 3
click at [294, 197] on textarea "called left voicemail for [PERSON_NAME] regarding 2024 tax return she is sendin…" at bounding box center [274, 210] width 219 height 26
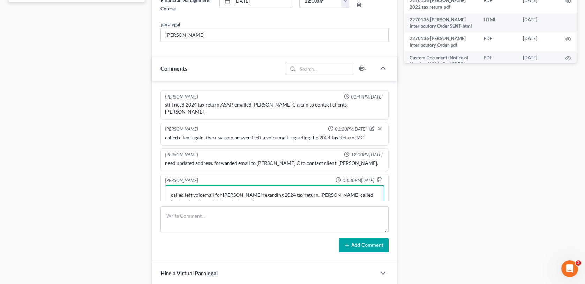
scroll to position [295, 0]
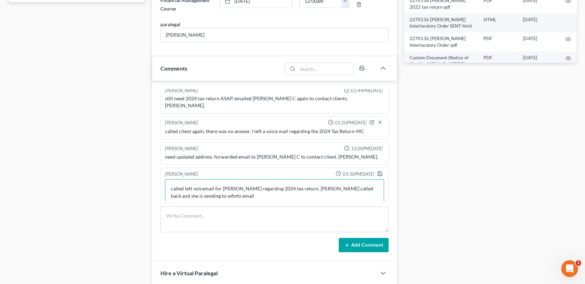
click at [227, 187] on textarea "called left voicemail for [PERSON_NAME] regarding 2024 tax return. [PERSON_NAME…" at bounding box center [274, 192] width 219 height 26
type textarea "called left voicemail for [PERSON_NAME] regarding 2024 tax return. [PERSON_NAME…"
click at [363, 242] on button "Add Comment" at bounding box center [364, 245] width 50 height 15
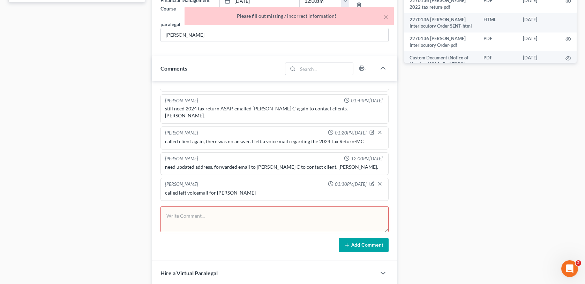
scroll to position [276, 0]
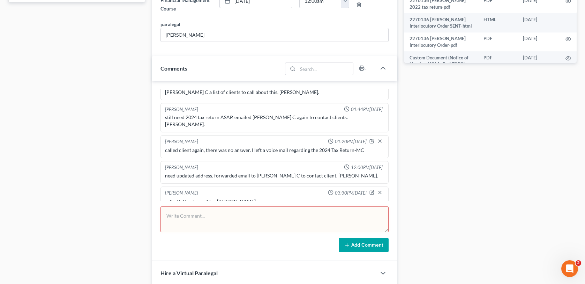
drag, startPoint x: 494, startPoint y: 100, endPoint x: 135, endPoint y: 32, distance: 364.8
click at [494, 100] on div "Docs Tasks Events Fees Timer 62% Completed Nothing here yet! Separation agreeme…" at bounding box center [491, 138] width 180 height 841
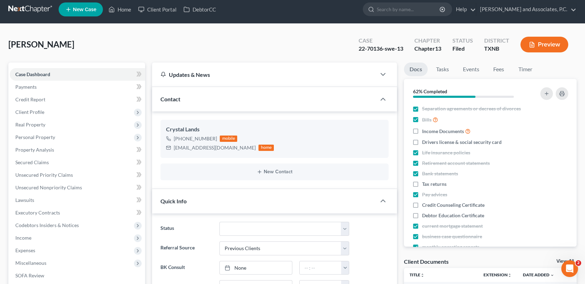
scroll to position [0, 0]
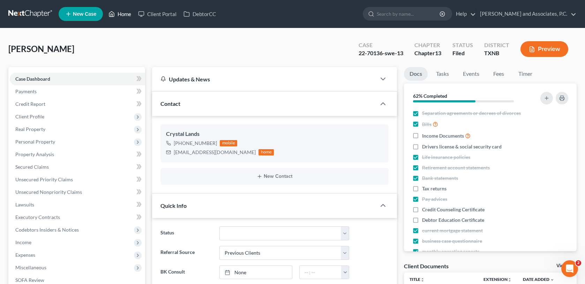
click at [122, 14] on link "Home" at bounding box center [120, 14] width 30 height 13
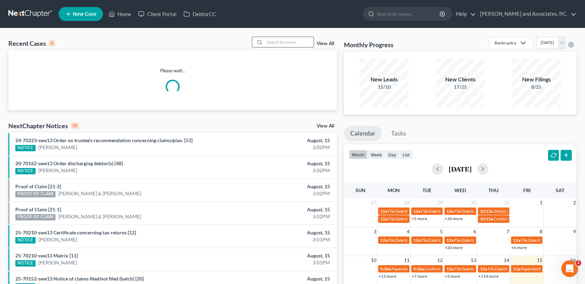
click at [279, 42] on input "search" at bounding box center [289, 42] width 49 height 10
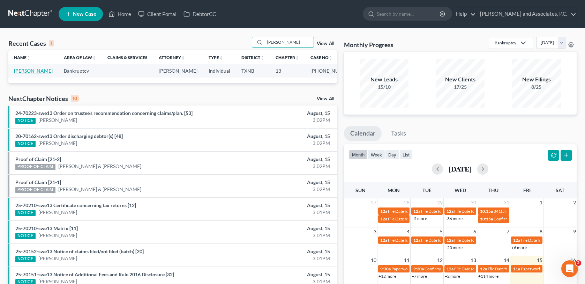
type input "[PERSON_NAME]"
click at [25, 71] on link "[PERSON_NAME]" at bounding box center [33, 71] width 39 height 6
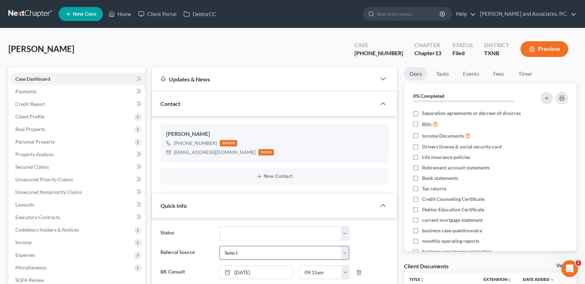
scroll to position [1123, 0]
drag, startPoint x: 130, startPoint y: 15, endPoint x: 309, endPoint y: 52, distance: 182.7
click at [130, 15] on link "Home" at bounding box center [120, 14] width 30 height 13
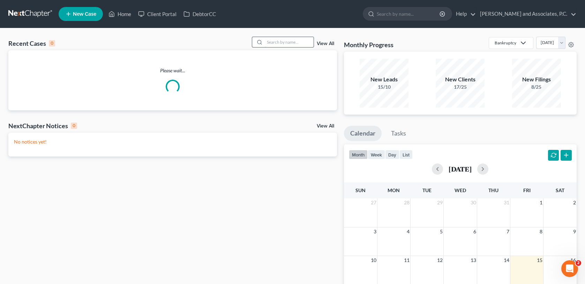
click at [281, 42] on input "search" at bounding box center [289, 42] width 49 height 10
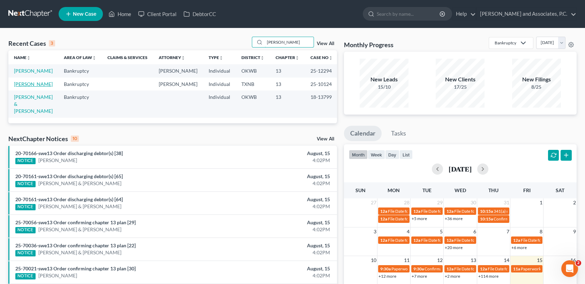
type input "[PERSON_NAME]"
click at [29, 87] on link "[PERSON_NAME]" at bounding box center [33, 84] width 39 height 6
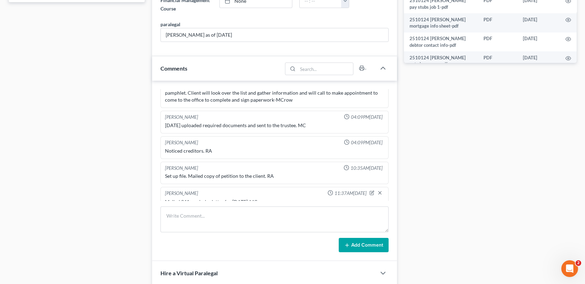
scroll to position [26, 0]
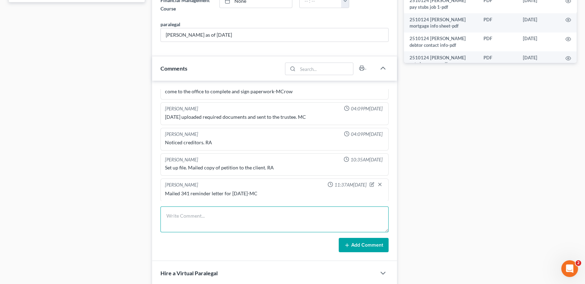
click at [221, 217] on textarea at bounding box center [275, 219] width 228 height 26
type textarea "Called client regarding hearing on [DATE]. No answer, left voicemail-MC"
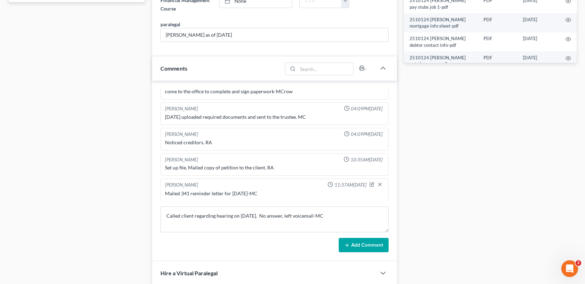
click at [358, 242] on button "Add Comment" at bounding box center [364, 245] width 50 height 15
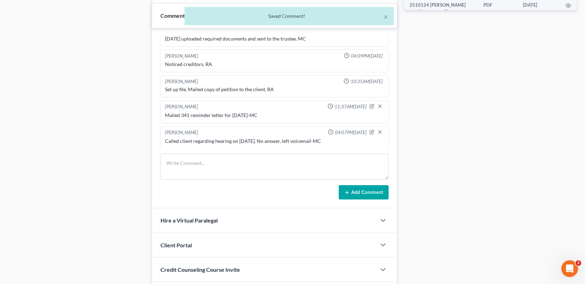
scroll to position [449, 0]
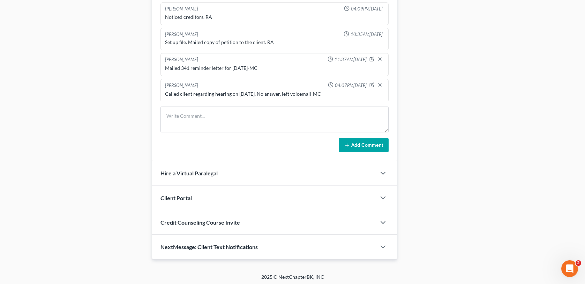
click at [275, 245] on div "NextMessage: Client Text Notifications" at bounding box center [264, 247] width 224 height 24
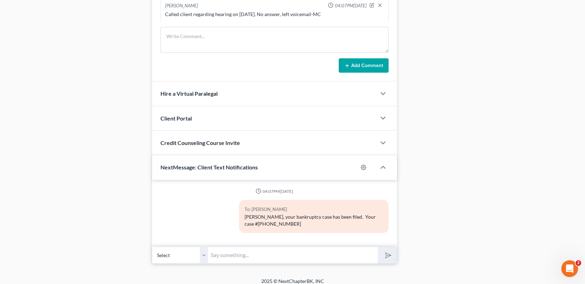
scroll to position [533, 0]
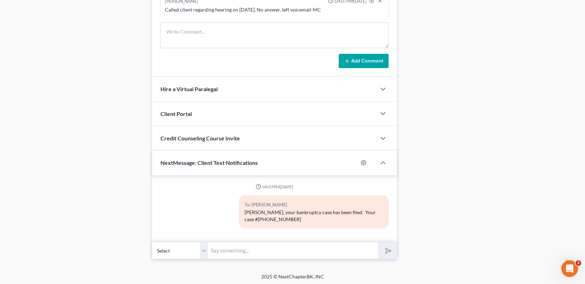
click at [229, 249] on input "text" at bounding box center [293, 250] width 170 height 17
type input "[PERSON_NAME] this is [PERSON_NAME] at [GEOGRAPHIC_DATA][PERSON_NAME] office. T…"
click at [381, 251] on button "submit" at bounding box center [387, 250] width 19 height 16
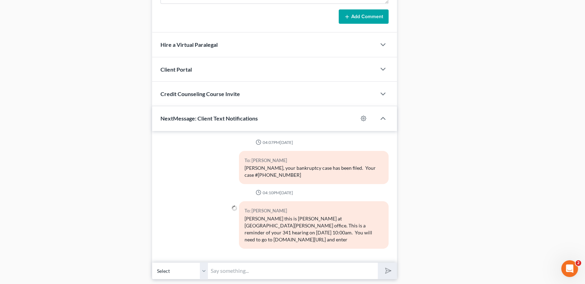
scroll to position [591, 0]
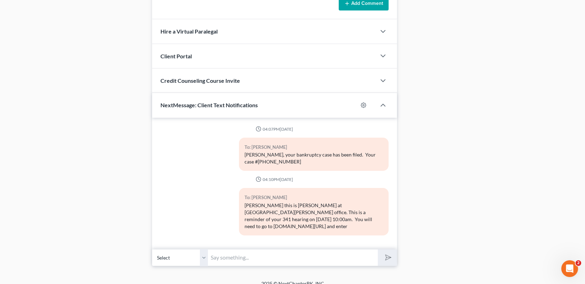
click at [215, 252] on input "text" at bounding box center [293, 257] width 170 height 17
type input "meeting ID : [PHONE_NUMBER], Passcode 8559567260"
click at [392, 250] on button "submit" at bounding box center [387, 257] width 19 height 16
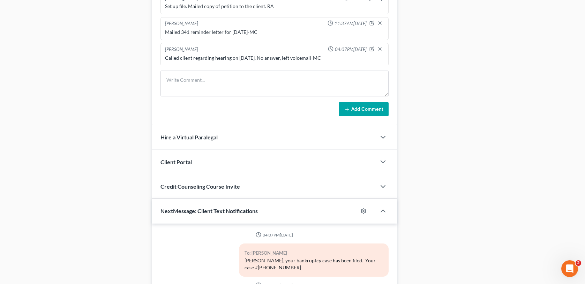
scroll to position [431, 0]
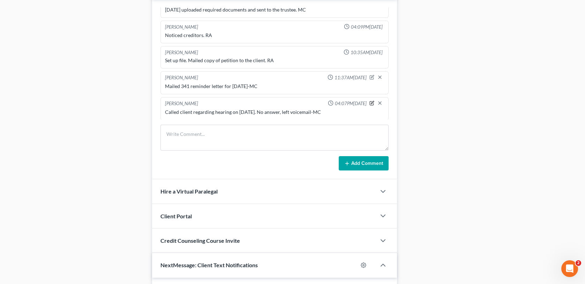
click at [370, 101] on icon "button" at bounding box center [372, 103] width 5 height 5
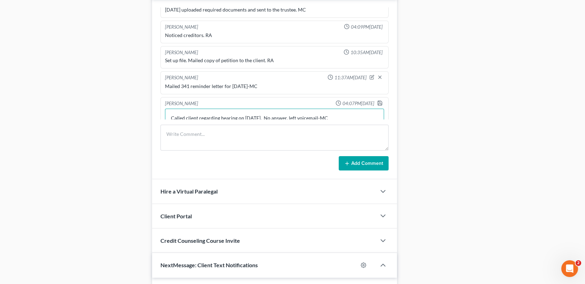
click at [324, 116] on textarea "Called client regarding hearing on [DATE]. No answer, left voicemail-MC" at bounding box center [274, 122] width 219 height 26
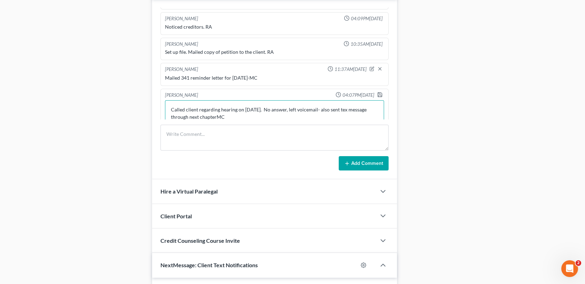
click at [353, 108] on textarea "Called client regarding hearing on [DATE]. No answer, left voicemail- also sent…" at bounding box center [274, 113] width 219 height 26
type textarea "Called client regarding hearing on [DATE]. No answer, left voicemail- also sent…"
click at [379, 95] on polyline "button" at bounding box center [380, 96] width 2 height 2
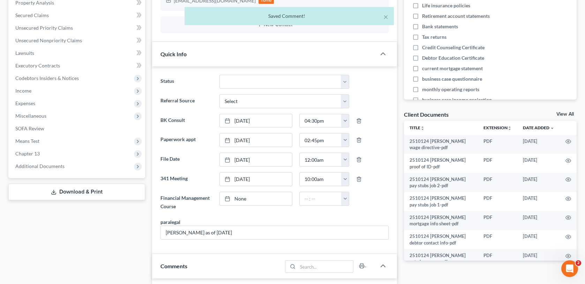
scroll to position [0, 0]
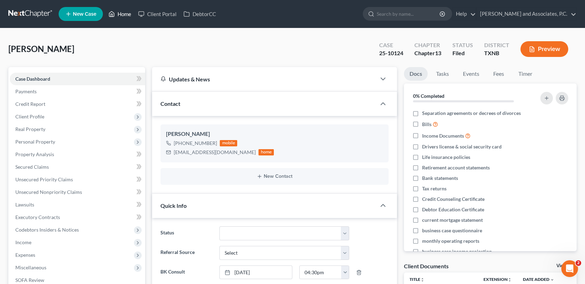
click at [124, 14] on link "Home" at bounding box center [120, 14] width 30 height 13
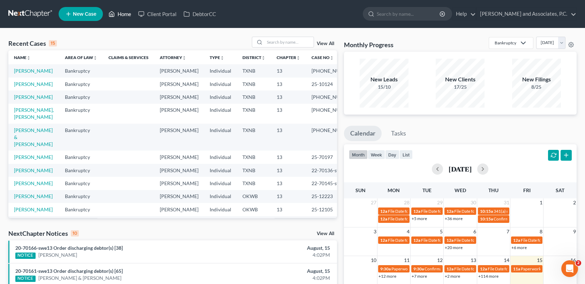
click at [125, 15] on link "Home" at bounding box center [120, 14] width 30 height 13
click at [270, 46] on input "search" at bounding box center [289, 42] width 49 height 10
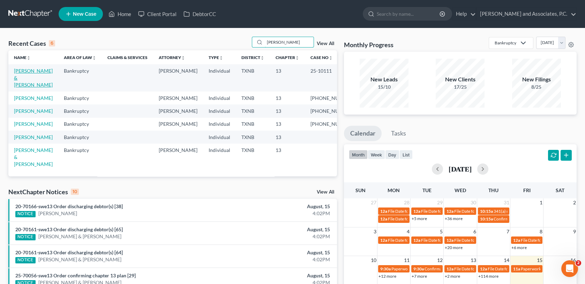
type input "[PERSON_NAME]"
click at [20, 71] on link "[PERSON_NAME] & [PERSON_NAME]" at bounding box center [33, 78] width 39 height 20
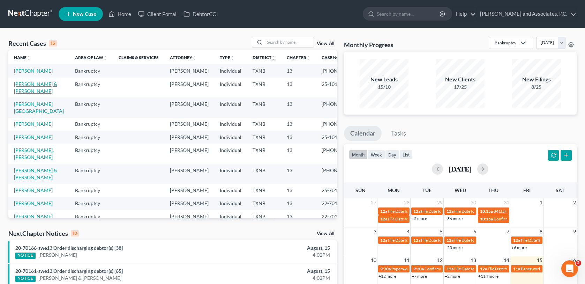
click at [33, 91] on link "[PERSON_NAME] & [PERSON_NAME]" at bounding box center [35, 87] width 43 height 13
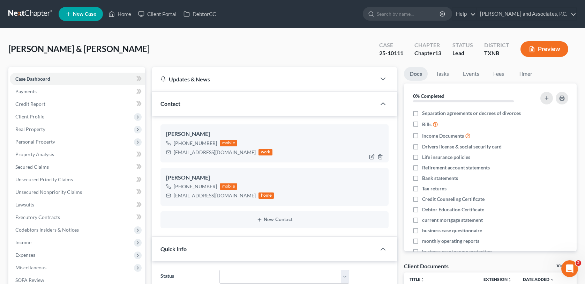
scroll to position [532, 0]
drag, startPoint x: 174, startPoint y: 151, endPoint x: 227, endPoint y: 160, distance: 54.0
click at [227, 160] on div "Kimberly Weaver +1 (325) 514-1768 mobile weavers0726@gmail.com work" at bounding box center [275, 143] width 228 height 38
copy div "[EMAIL_ADDRESS][DOMAIN_NAME]"
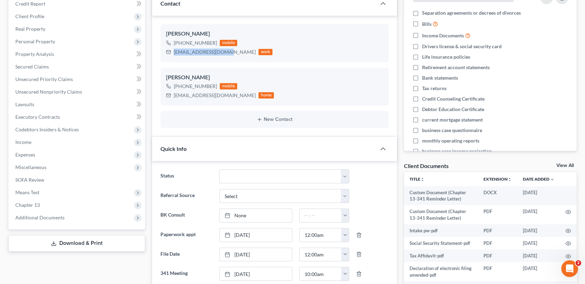
scroll to position [0, 0]
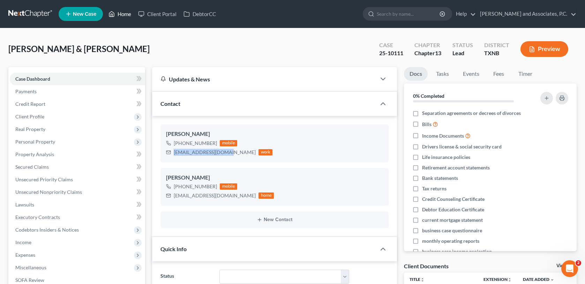
click at [126, 12] on link "Home" at bounding box center [120, 14] width 30 height 13
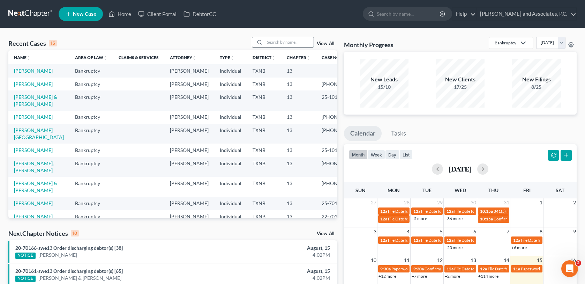
click at [274, 42] on input "search" at bounding box center [289, 42] width 49 height 10
